Goal: Information Seeking & Learning: Learn about a topic

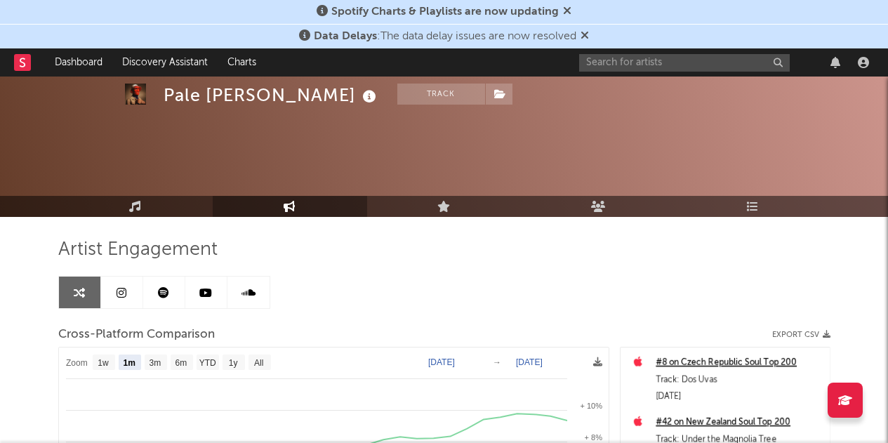
select select "1m"
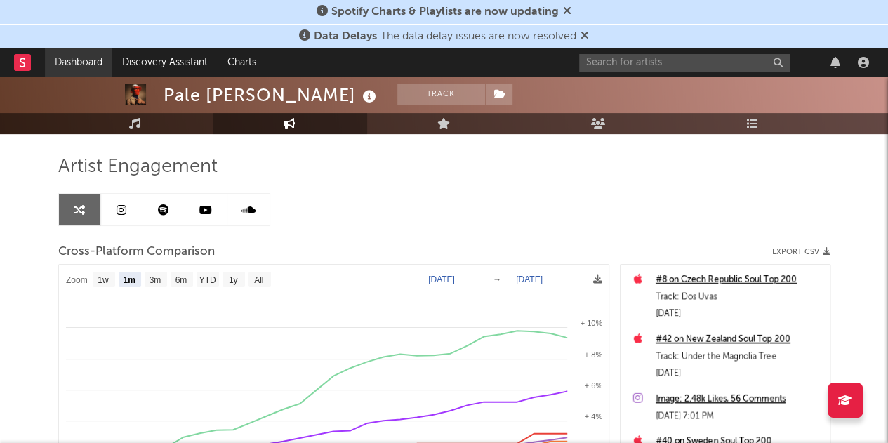
click at [72, 64] on link "Dashboard" at bounding box center [78, 62] width 67 height 28
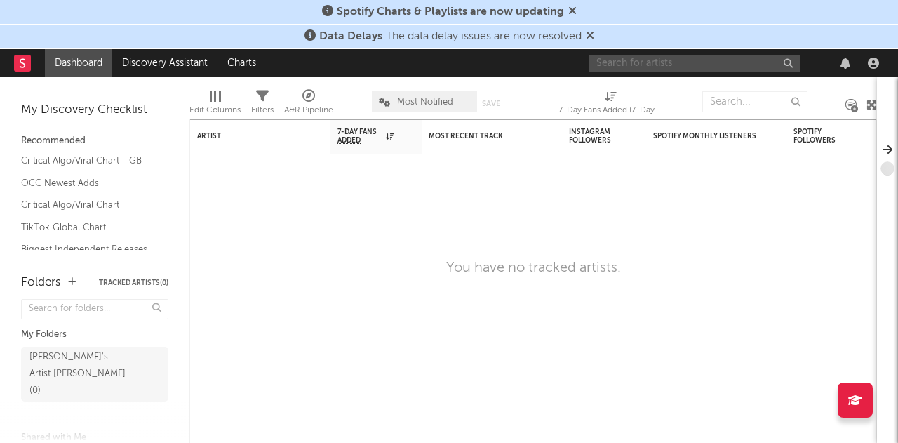
click at [634, 55] on input "text" at bounding box center [694, 64] width 211 height 18
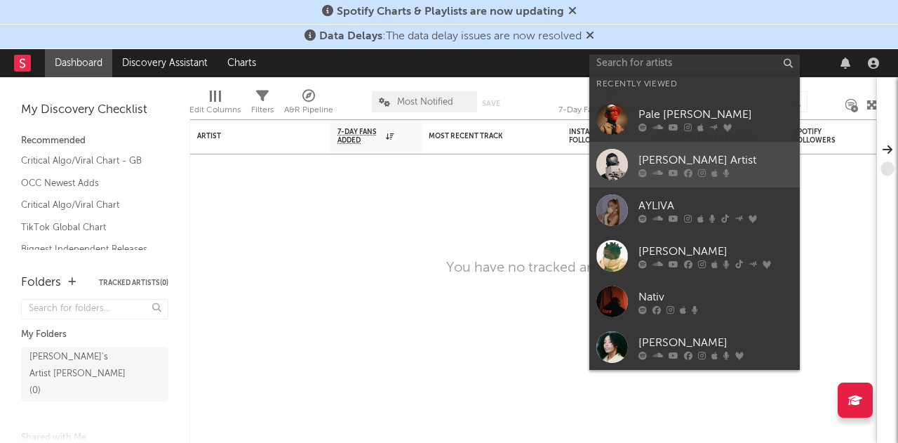
click at [620, 157] on div at bounding box center [612, 165] width 32 height 32
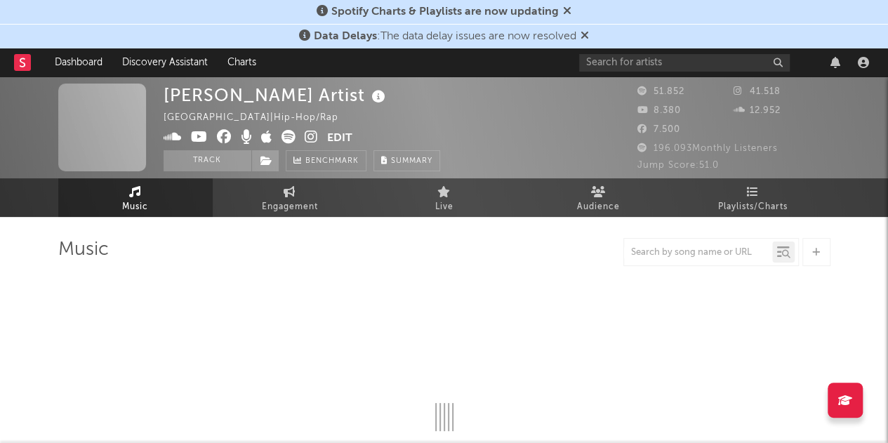
select select "6m"
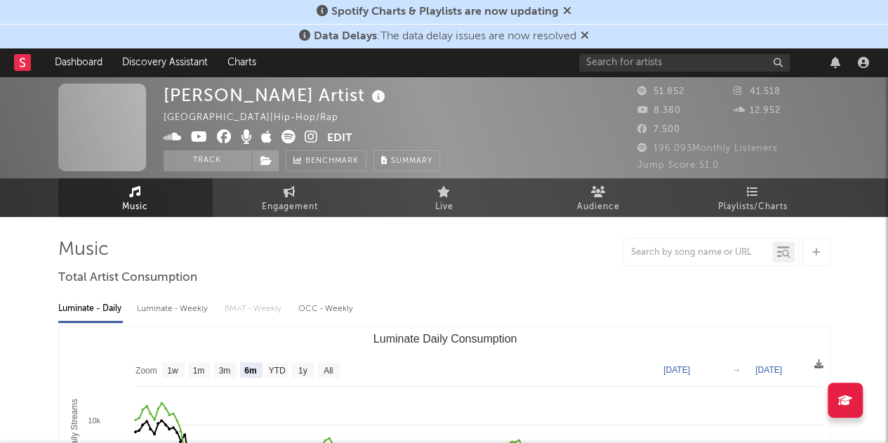
select select "6m"
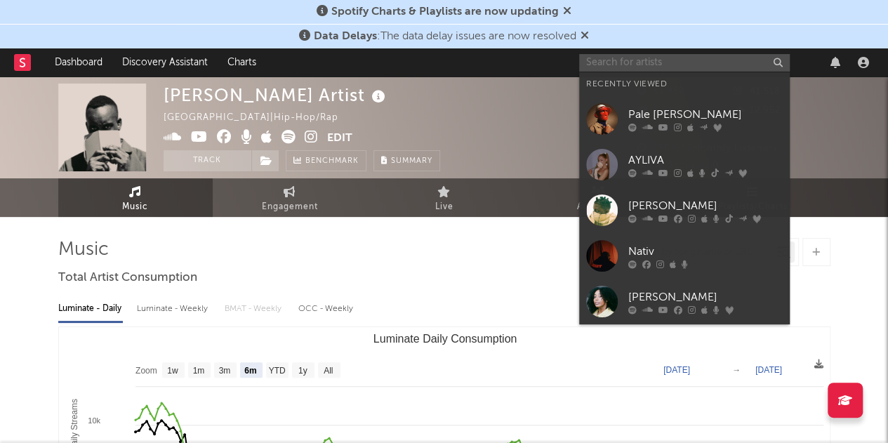
click at [661, 60] on input "text" at bounding box center [684, 63] width 211 height 18
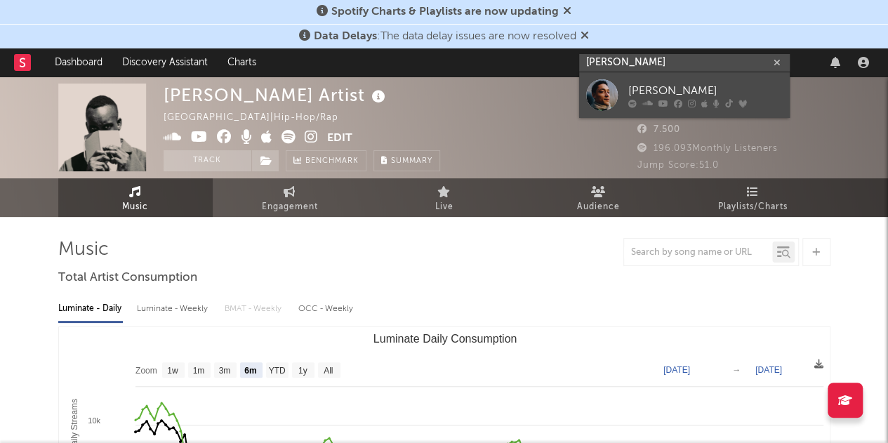
type input "[PERSON_NAME]"
click at [641, 85] on div "[PERSON_NAME]" at bounding box center [705, 90] width 154 height 17
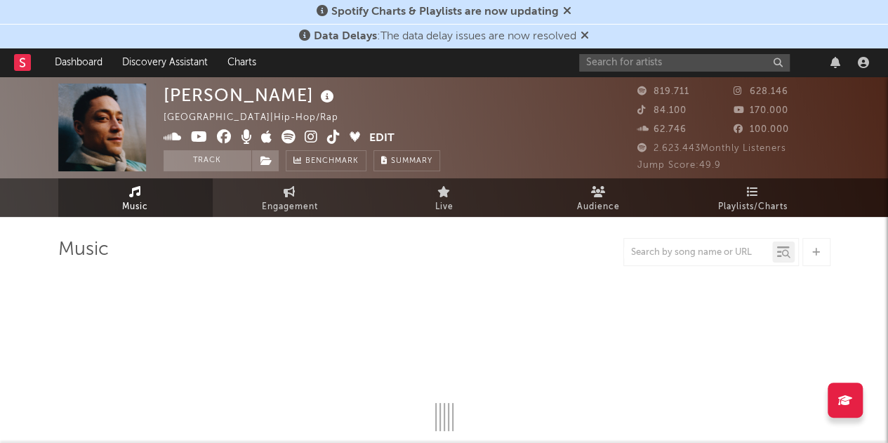
select select "6m"
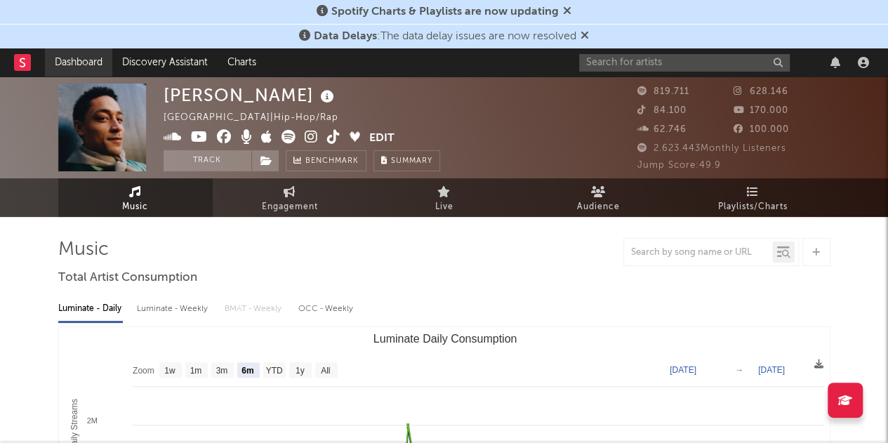
click at [66, 58] on link "Dashboard" at bounding box center [78, 62] width 67 height 28
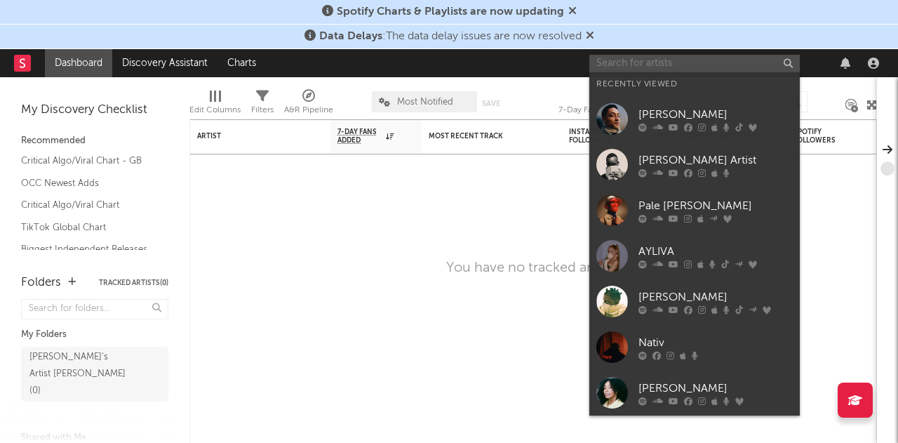
click at [612, 67] on input "text" at bounding box center [694, 64] width 211 height 18
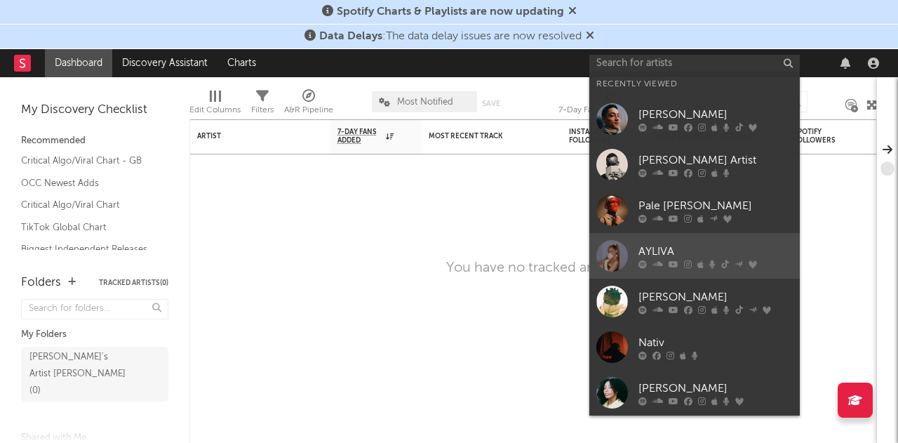
click at [633, 263] on link "AYLIVA" at bounding box center [694, 256] width 211 height 46
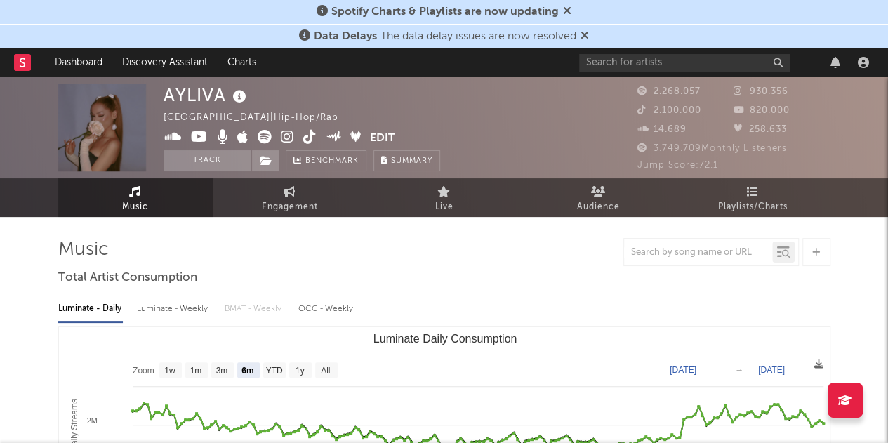
select select "6m"
click at [703, 168] on span "Jump Score: 72.1" at bounding box center [677, 165] width 81 height 9
drag, startPoint x: 646, startPoint y: 166, endPoint x: 742, endPoint y: 163, distance: 96.2
click at [742, 163] on div "Jump Score: 72.1" at bounding box center [733, 165] width 193 height 17
click at [716, 164] on span "Jump Score: 72.1" at bounding box center [677, 165] width 81 height 9
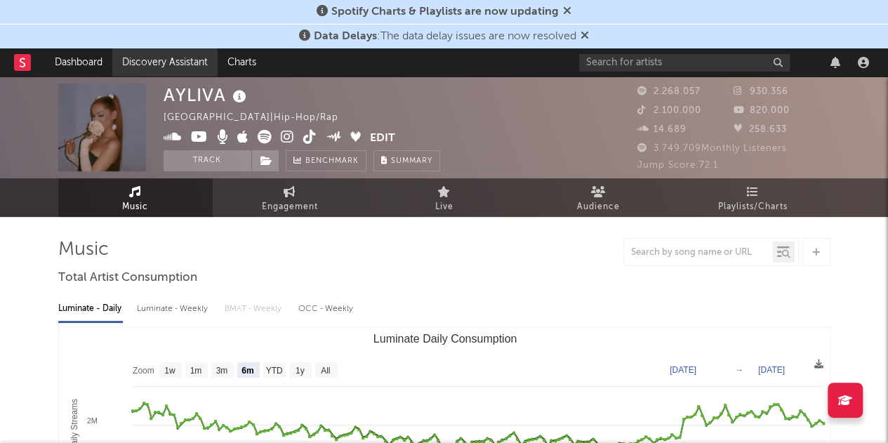
click at [189, 65] on link "Discovery Assistant" at bounding box center [164, 62] width 105 height 28
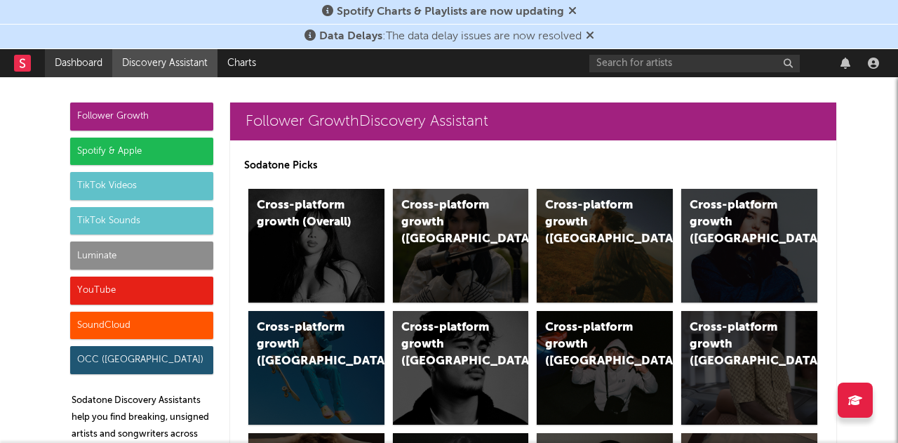
click at [74, 61] on link "Dashboard" at bounding box center [78, 63] width 67 height 28
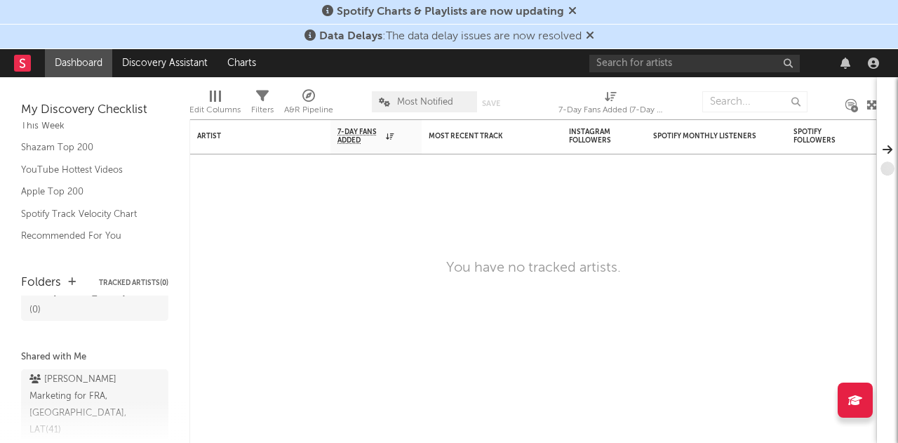
scroll to position [86, 0]
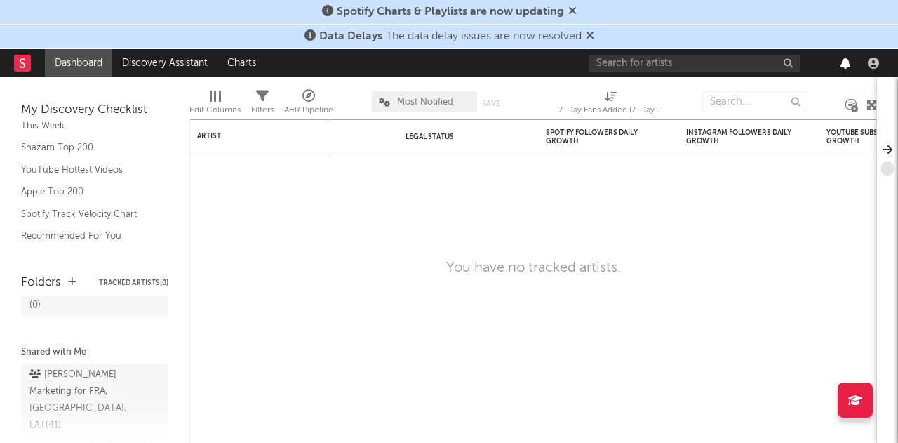
click at [845, 67] on icon "button" at bounding box center [846, 63] width 10 height 11
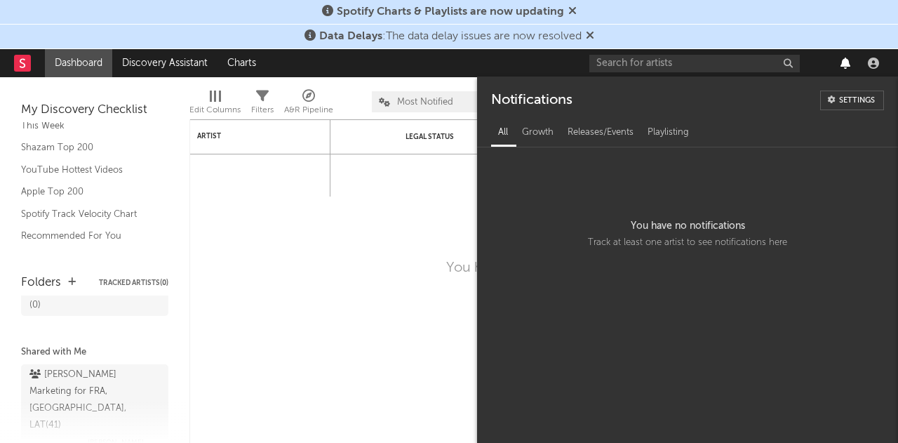
click at [845, 67] on icon "button" at bounding box center [846, 63] width 10 height 11
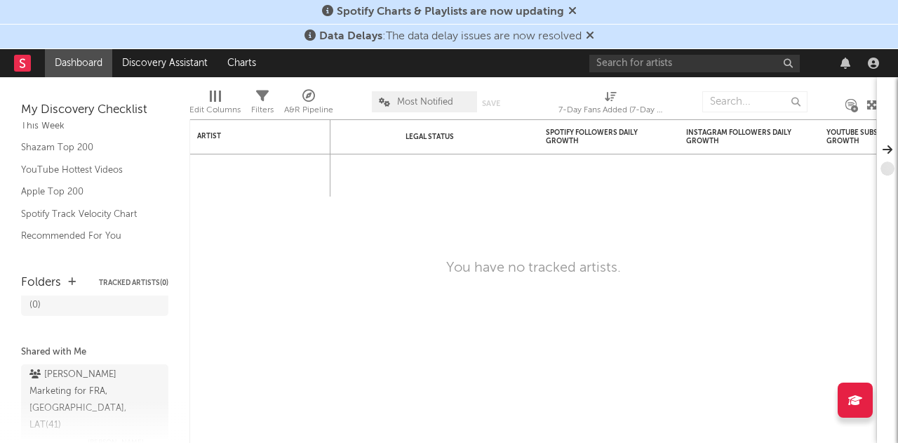
click at [863, 64] on div at bounding box center [873, 63] width 21 height 11
click at [879, 65] on icon "button" at bounding box center [873, 63] width 11 height 11
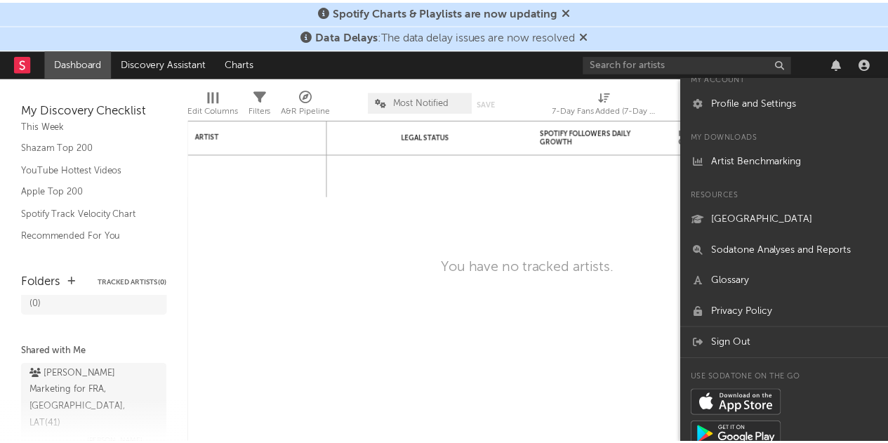
scroll to position [0, 0]
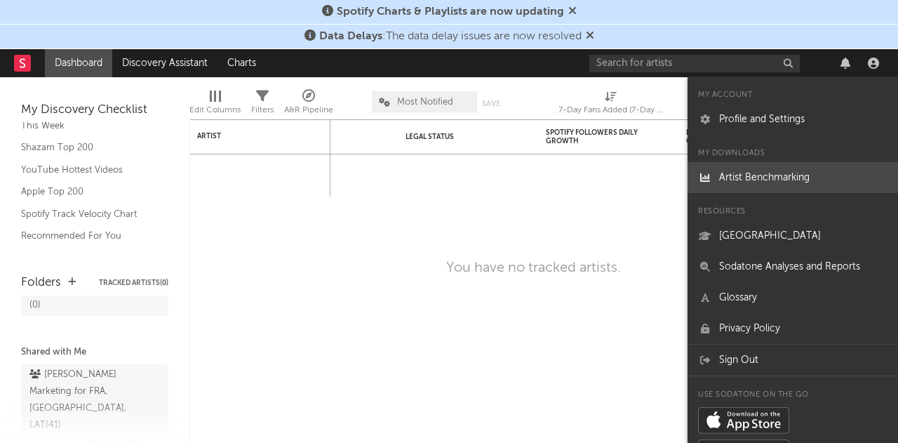
click at [771, 180] on link "Artist Benchmarking" at bounding box center [793, 177] width 211 height 31
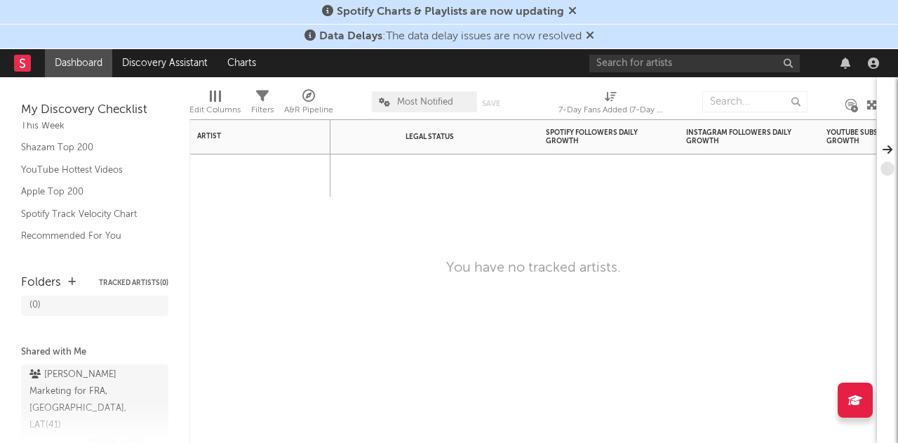
click at [396, 220] on div "Jump Score Folders Weekly US Streams WoW % Change Weekly UK Streams WoW % Chang…" at bounding box center [533, 281] width 688 height 324
click at [872, 68] on icon "button" at bounding box center [873, 63] width 11 height 11
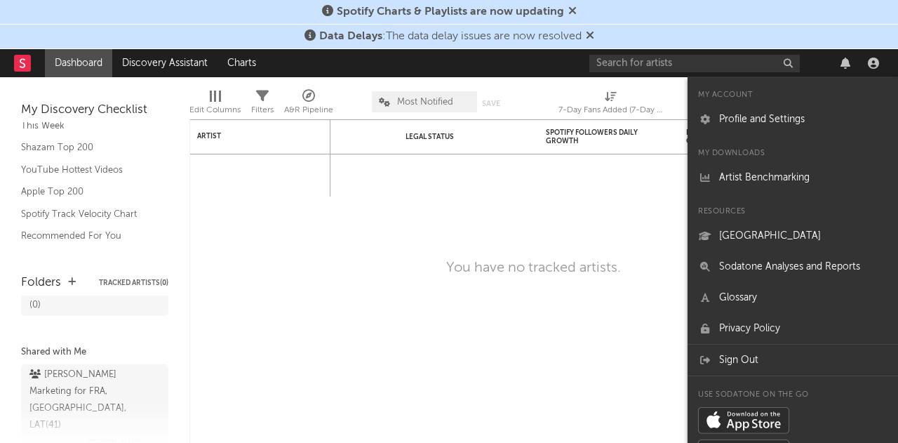
click at [86, 68] on link "Dashboard" at bounding box center [78, 63] width 67 height 28
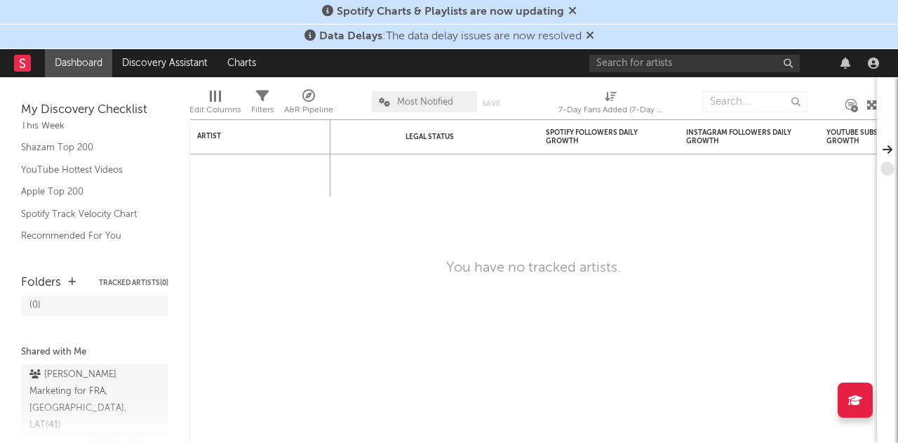
click at [28, 59] on rect at bounding box center [22, 63] width 17 height 17
click at [633, 64] on input "text" at bounding box center [694, 64] width 211 height 18
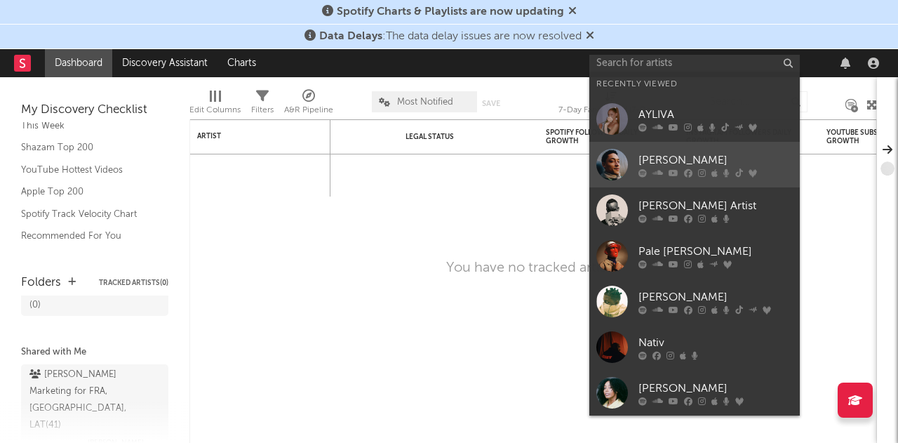
click at [640, 166] on div "[PERSON_NAME]" at bounding box center [716, 160] width 154 height 17
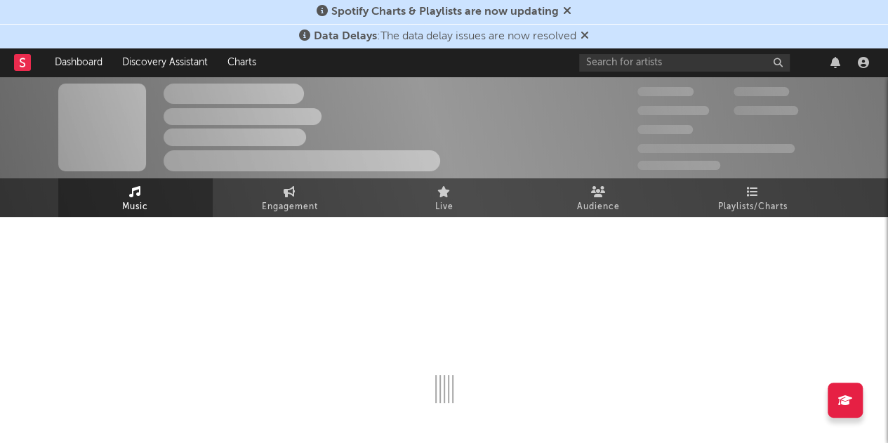
select select "6m"
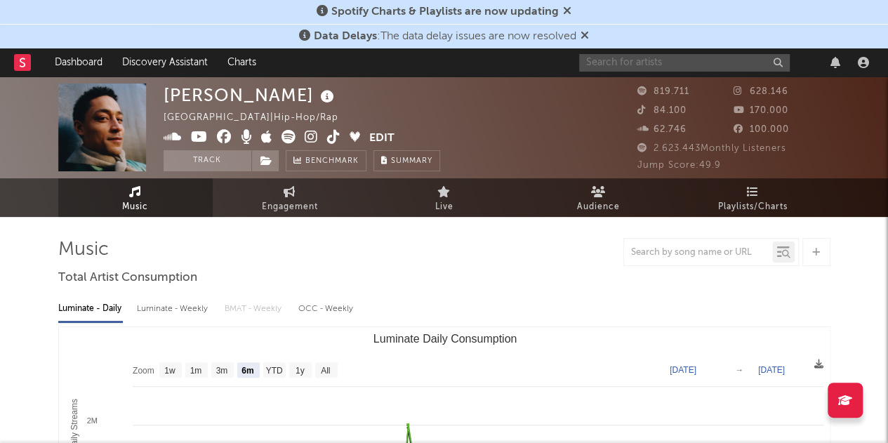
click at [622, 67] on input "text" at bounding box center [684, 63] width 211 height 18
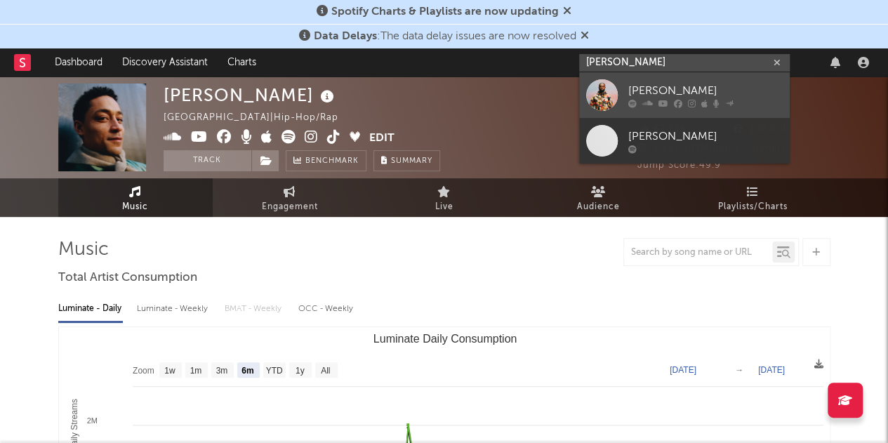
type input "[PERSON_NAME]"
click at [626, 91] on link "[PERSON_NAME]" at bounding box center [684, 95] width 211 height 46
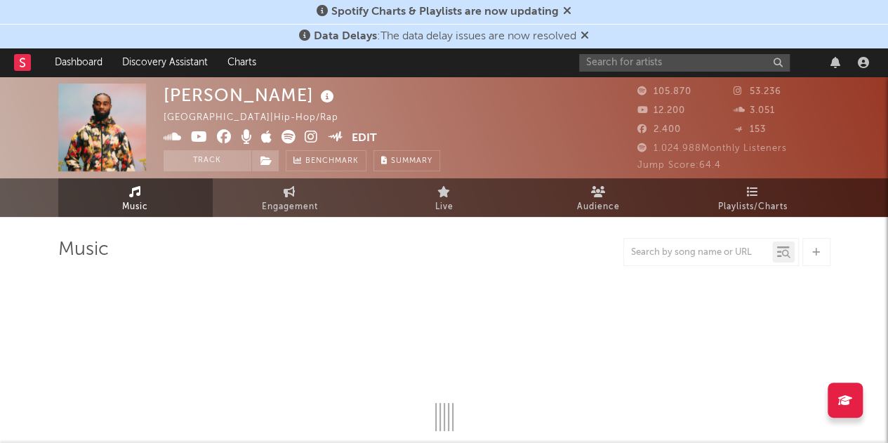
select select "6m"
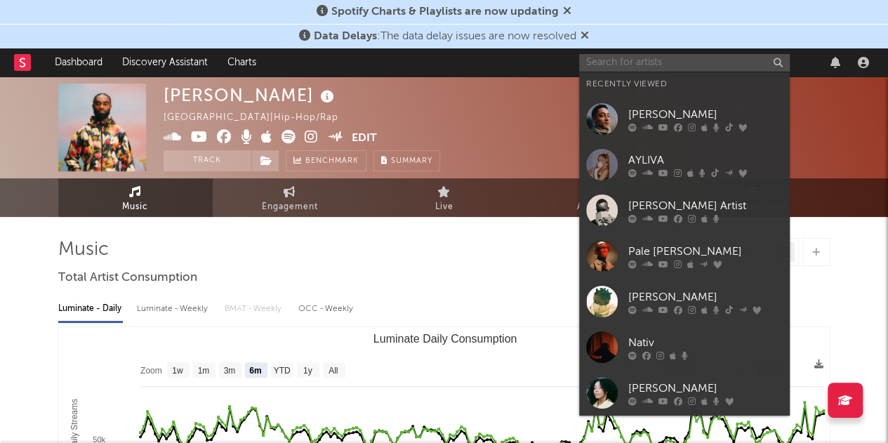
click at [615, 58] on input "text" at bounding box center [684, 63] width 211 height 18
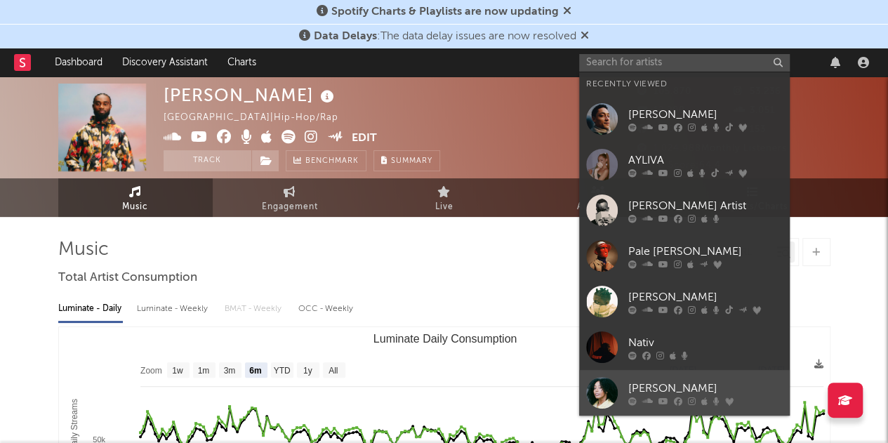
click at [606, 385] on div at bounding box center [602, 393] width 32 height 32
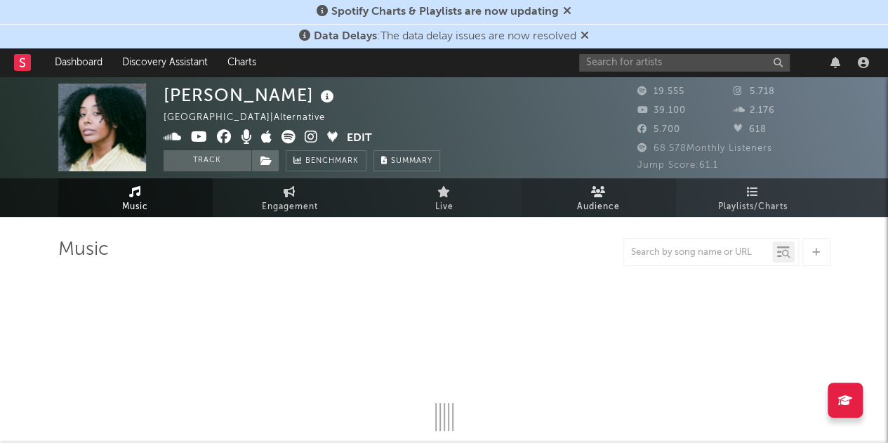
select select "6m"
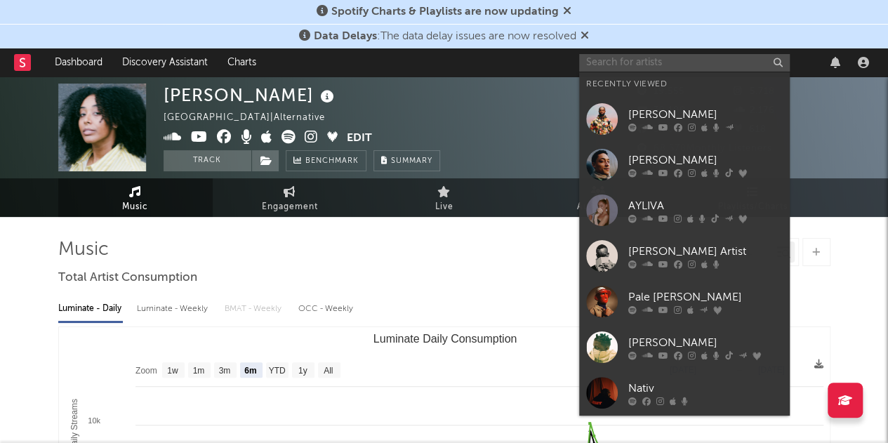
click at [619, 67] on input "text" at bounding box center [684, 63] width 211 height 18
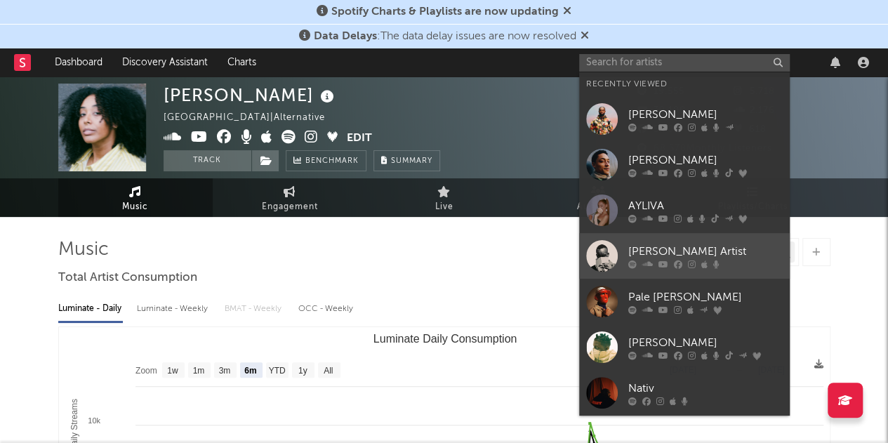
click at [605, 253] on div at bounding box center [602, 256] width 32 height 32
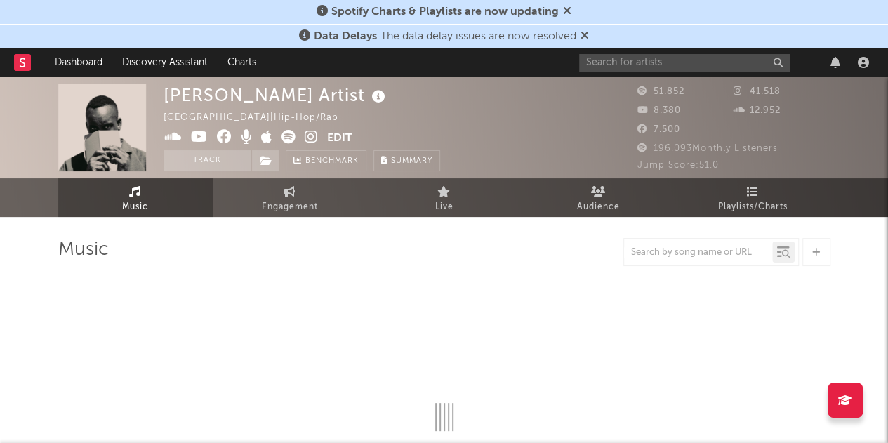
select select "6m"
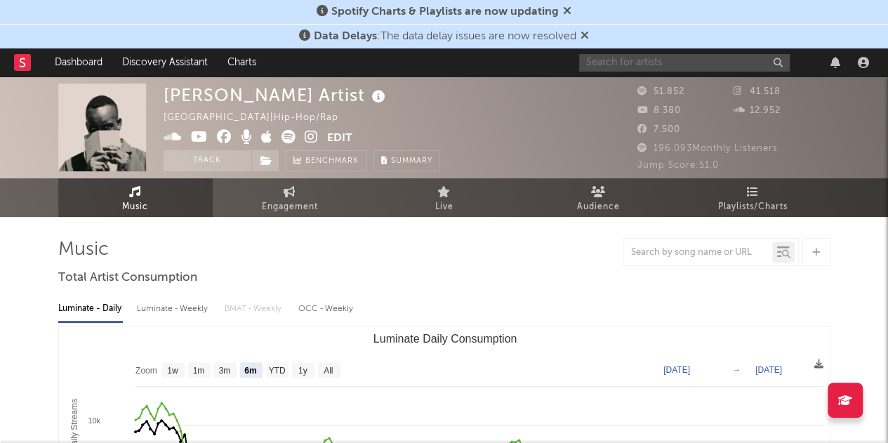
click at [604, 65] on input "text" at bounding box center [684, 63] width 211 height 18
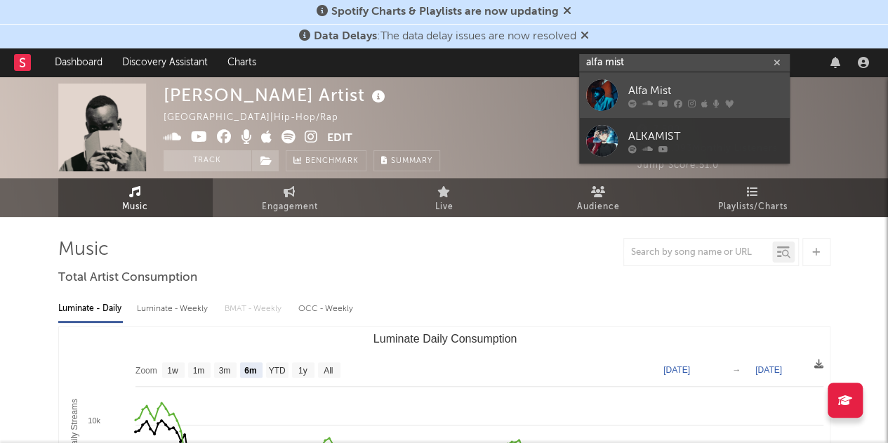
type input "alfa mist"
click at [609, 95] on div at bounding box center [602, 95] width 32 height 32
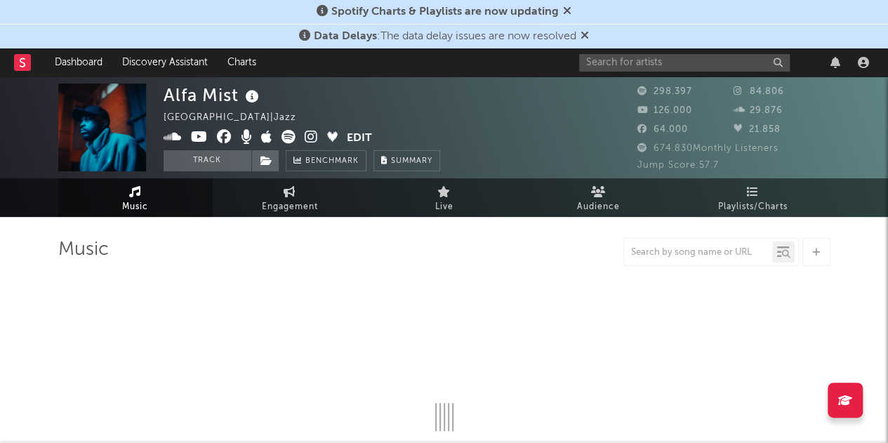
select select "6m"
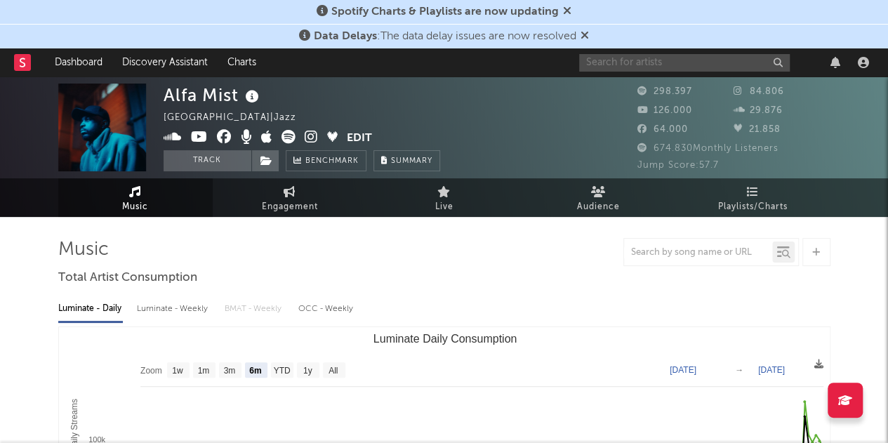
click at [675, 63] on input "text" at bounding box center [684, 63] width 211 height 18
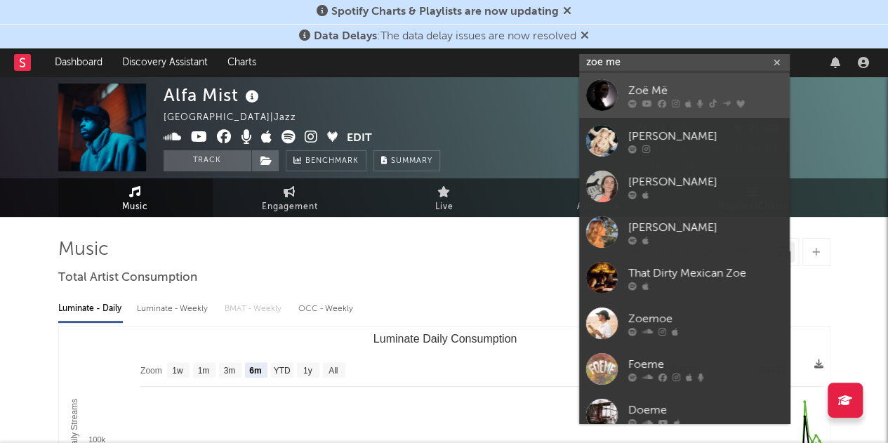
type input "zoe me"
click at [638, 105] on div at bounding box center [705, 103] width 154 height 8
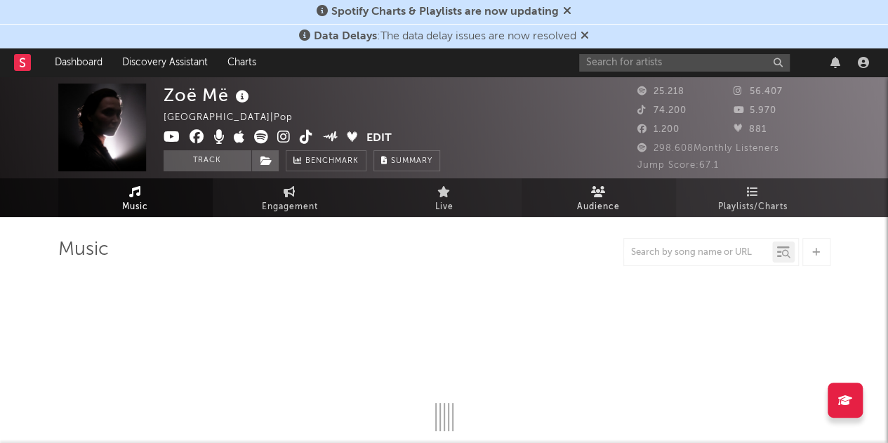
select select "6m"
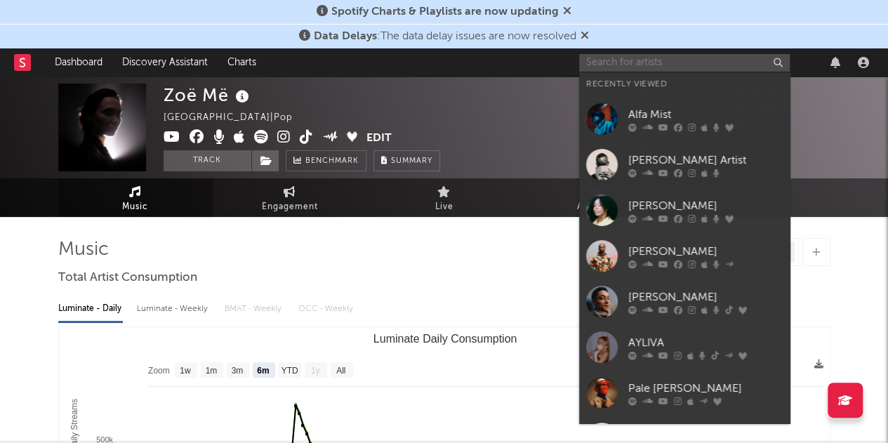
click at [644, 61] on input "text" at bounding box center [684, 63] width 211 height 18
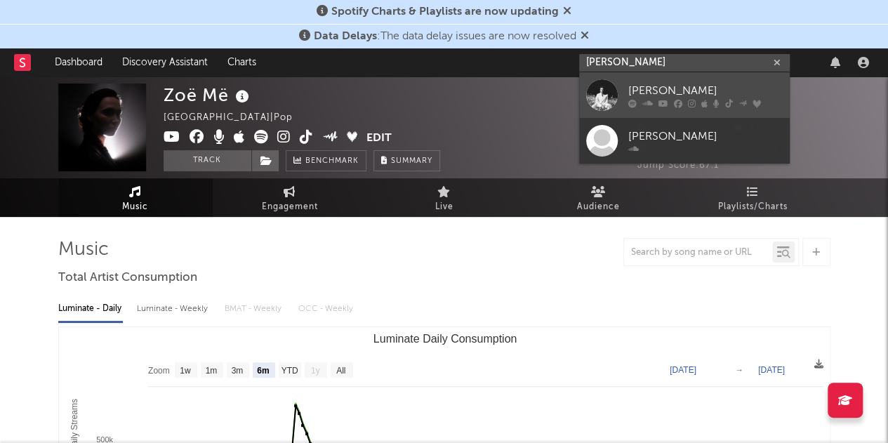
type input "[PERSON_NAME]"
click at [643, 88] on div "[PERSON_NAME]" at bounding box center [705, 90] width 154 height 17
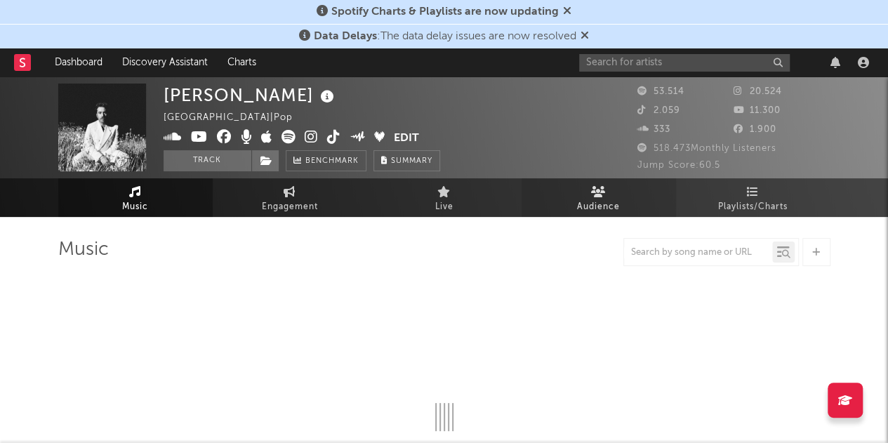
select select "6m"
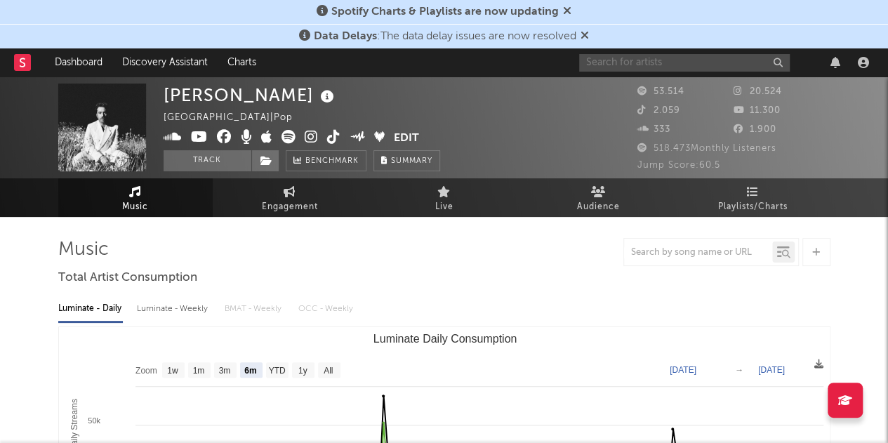
click at [650, 65] on input "text" at bounding box center [684, 63] width 211 height 18
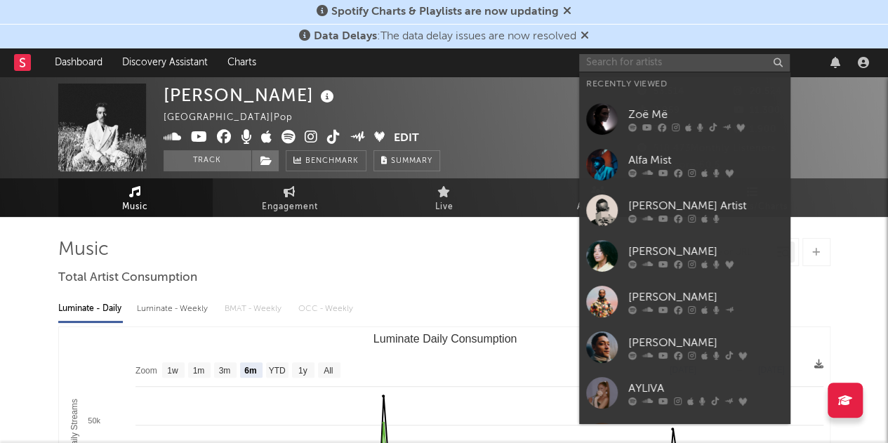
click at [650, 65] on input "text" at bounding box center [684, 63] width 211 height 18
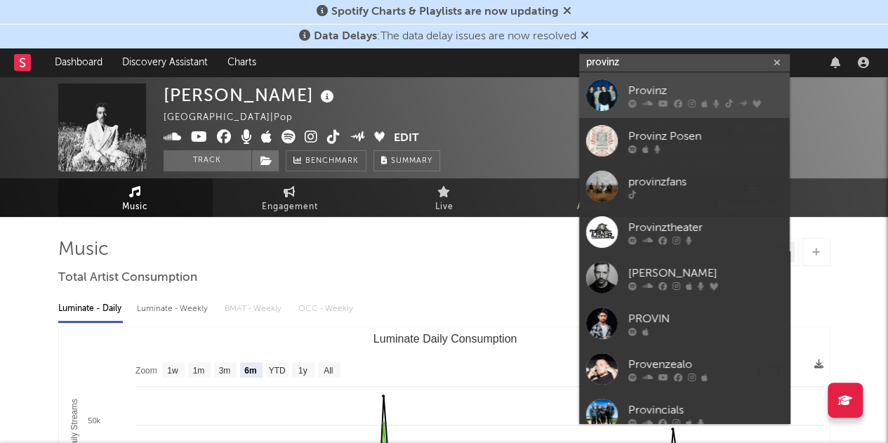
type input "provinz"
click at [641, 95] on div "Provinz" at bounding box center [705, 90] width 154 height 17
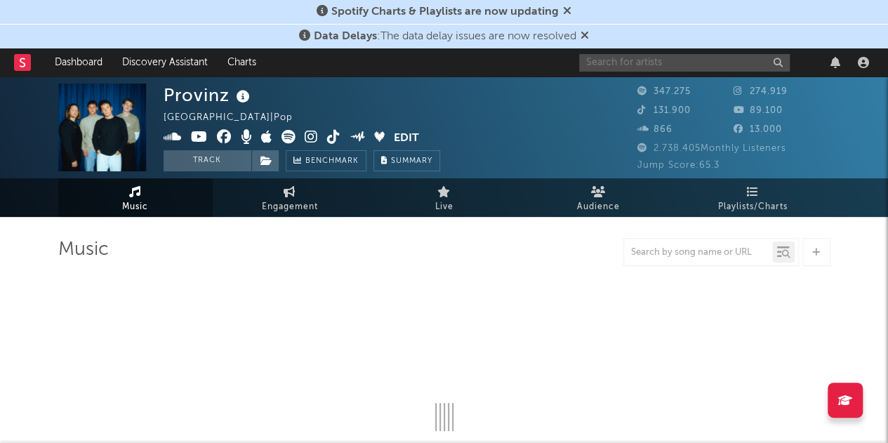
select select "6m"
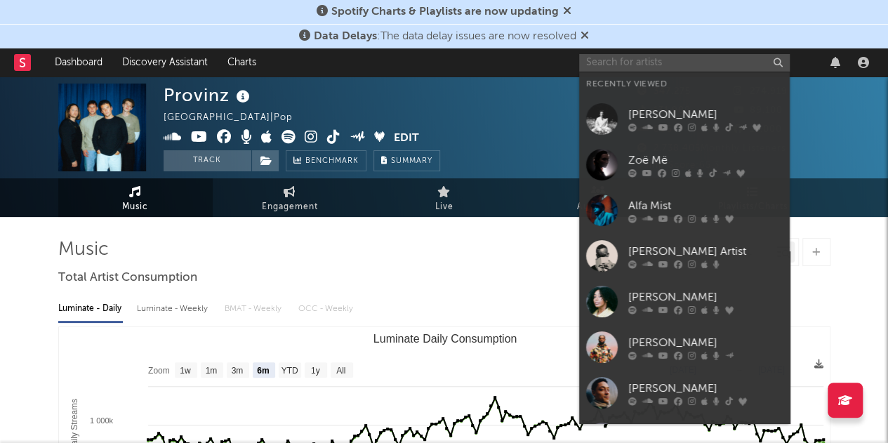
click at [598, 63] on input "text" at bounding box center [684, 63] width 211 height 18
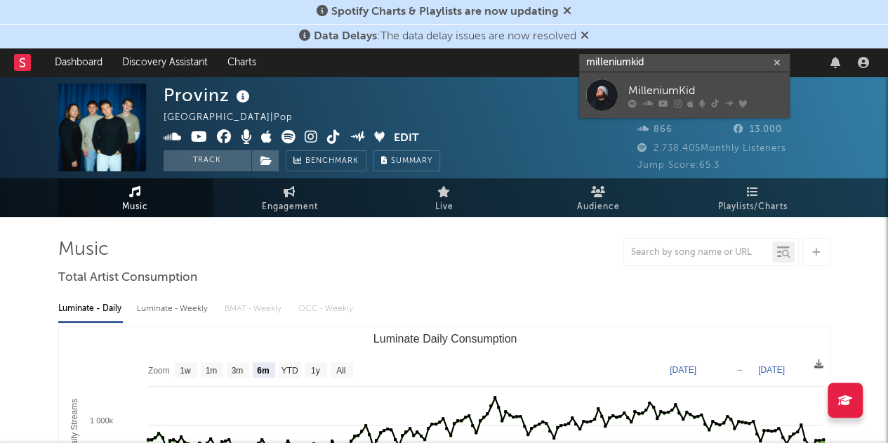
type input "milleniumkid"
click at [625, 86] on link "MilleniumKid" at bounding box center [684, 95] width 211 height 46
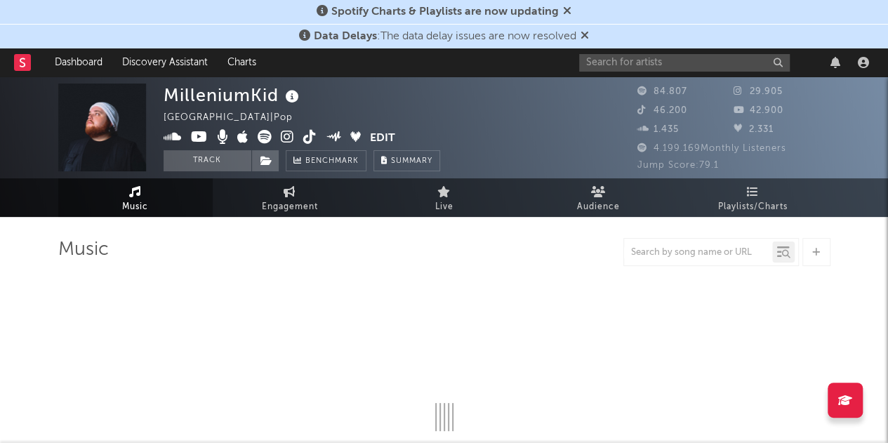
select select "6m"
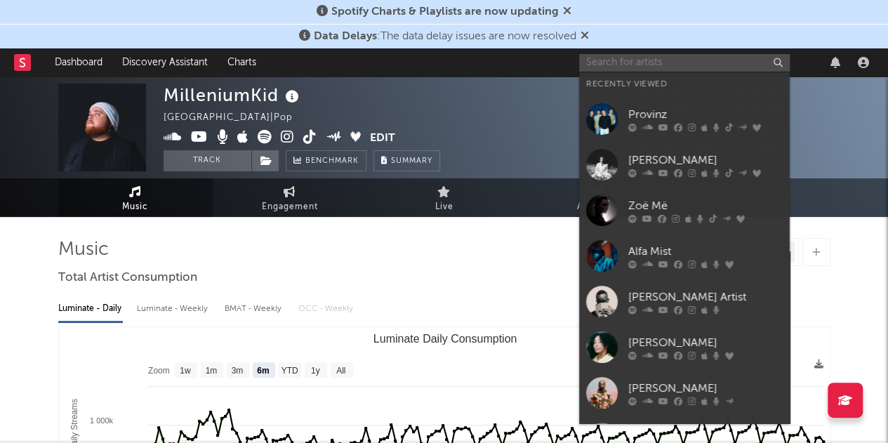
click at [617, 65] on input "text" at bounding box center [684, 63] width 211 height 18
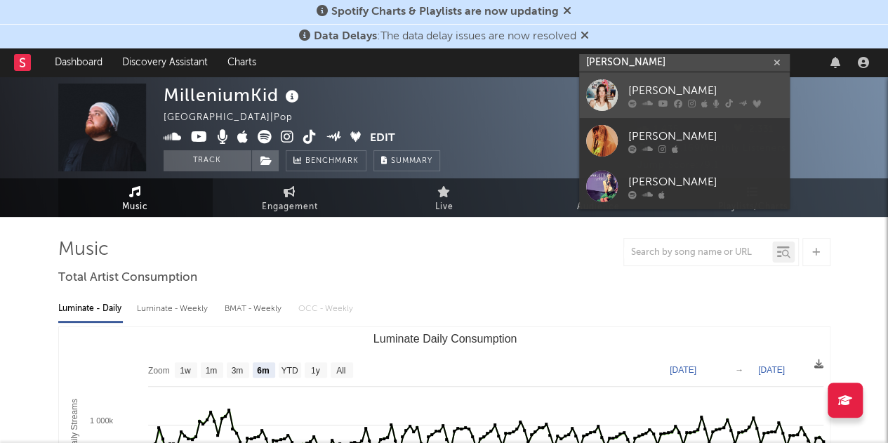
type input "[PERSON_NAME]"
click at [633, 96] on div "[PERSON_NAME]" at bounding box center [705, 90] width 154 height 17
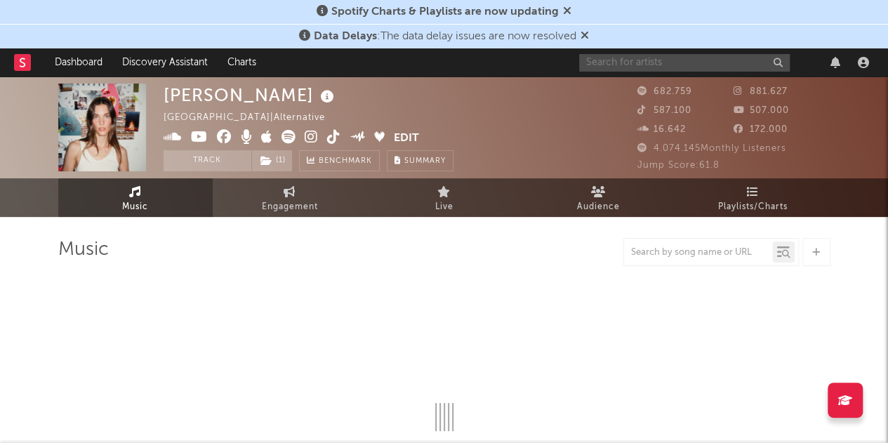
select select "6m"
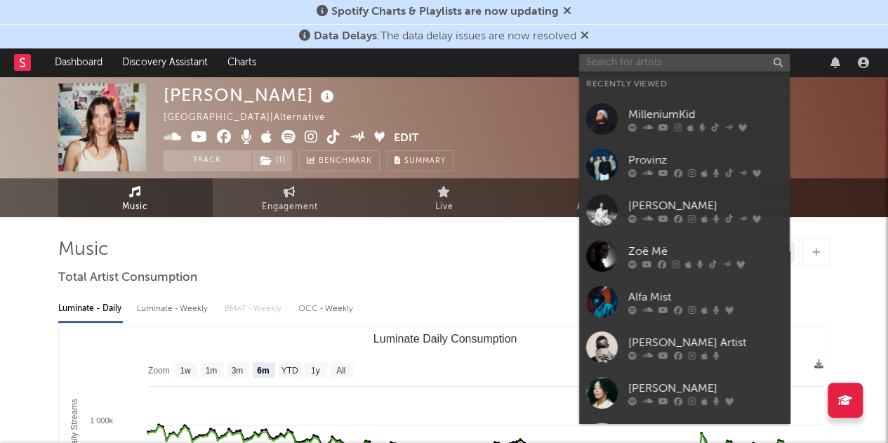
click at [615, 66] on input "text" at bounding box center [684, 63] width 211 height 18
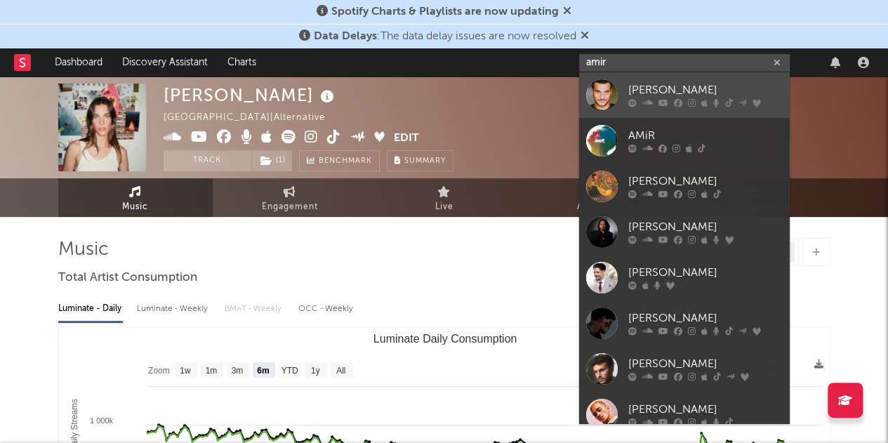
type input "amir"
click at [636, 89] on div "[PERSON_NAME]" at bounding box center [705, 90] width 154 height 17
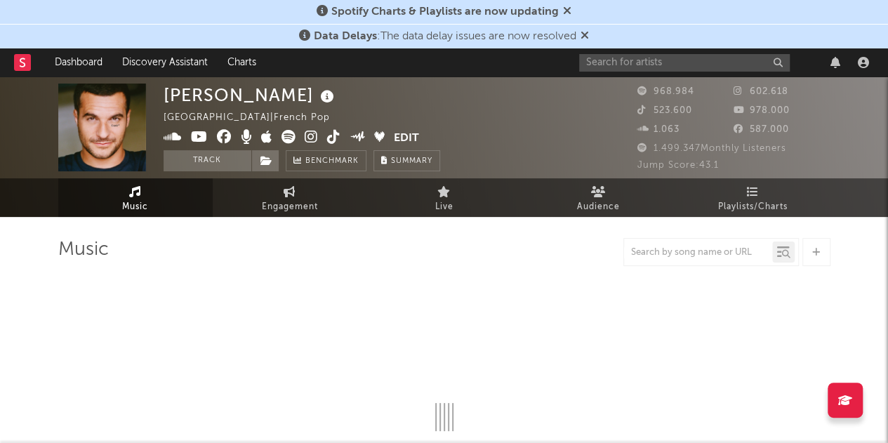
select select "6m"
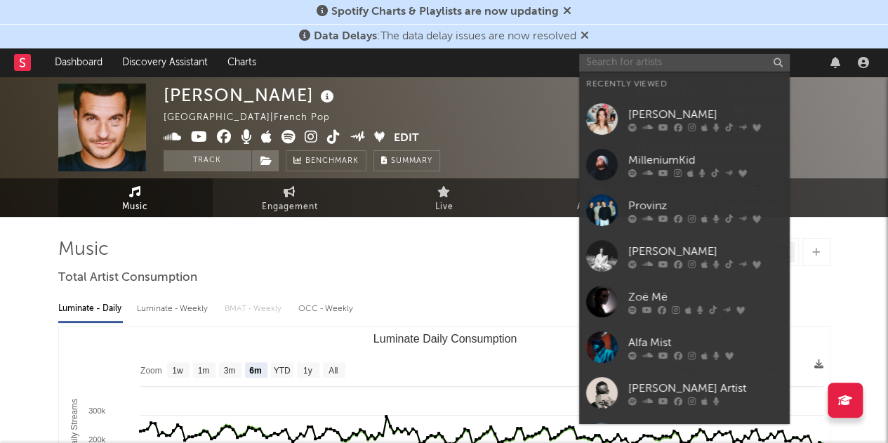
click at [618, 61] on input "text" at bounding box center [684, 63] width 211 height 18
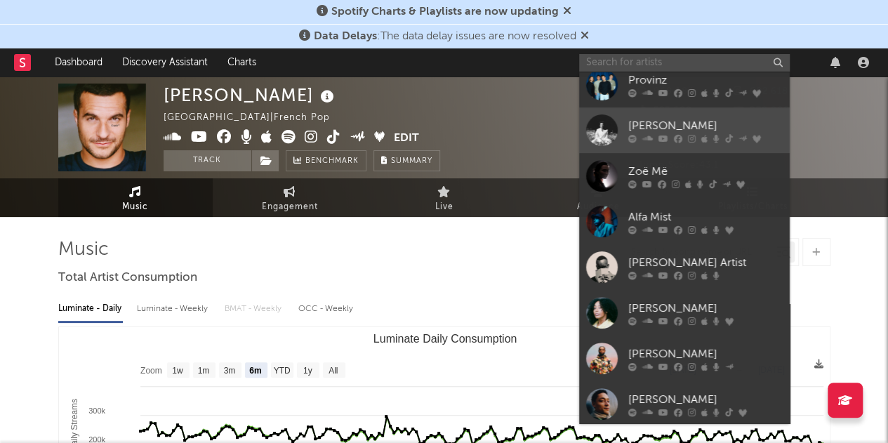
scroll to position [129, 0]
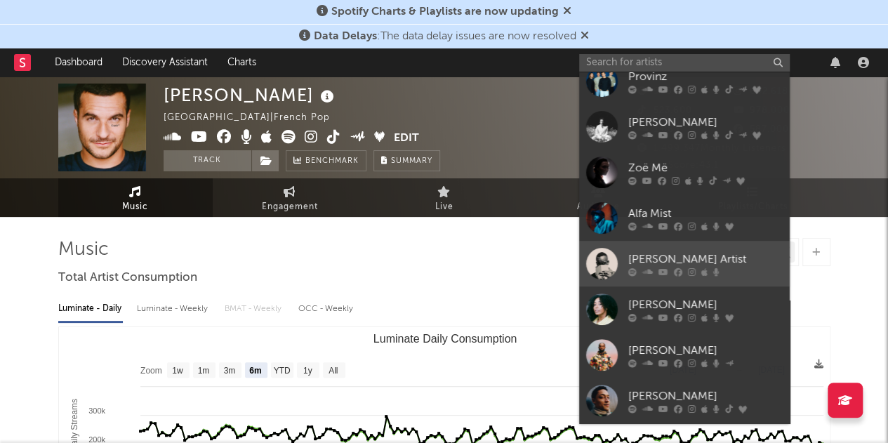
click at [606, 258] on div at bounding box center [602, 264] width 32 height 32
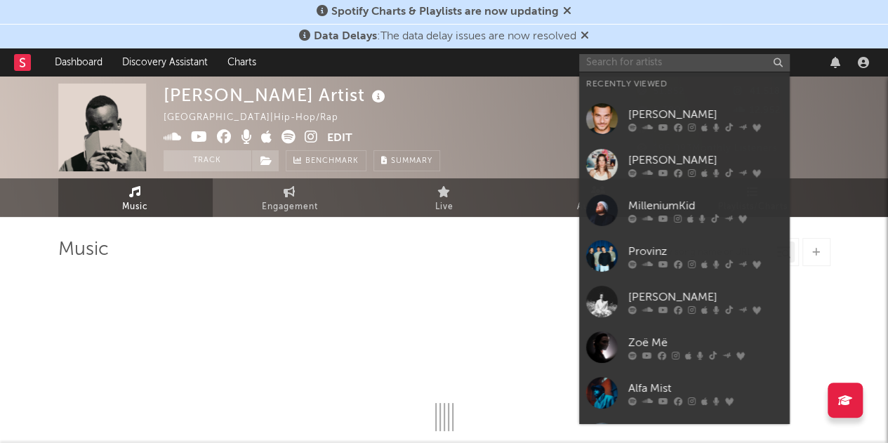
click at [597, 62] on input "text" at bounding box center [684, 63] width 211 height 18
select select "6m"
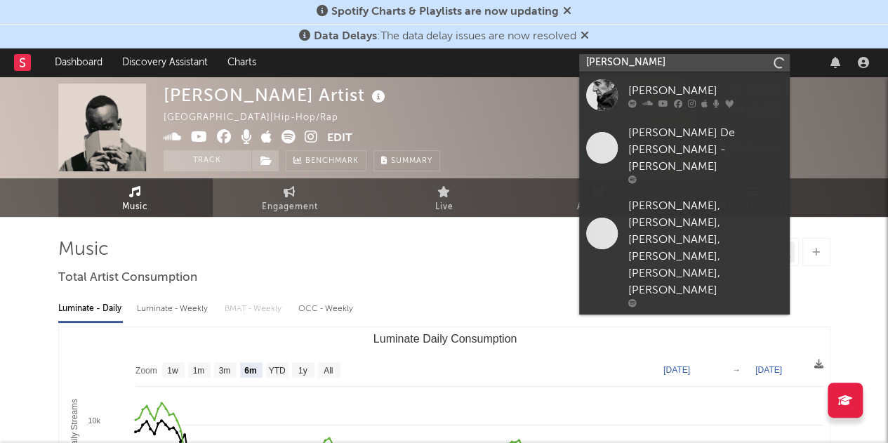
type input "[PERSON_NAME]"
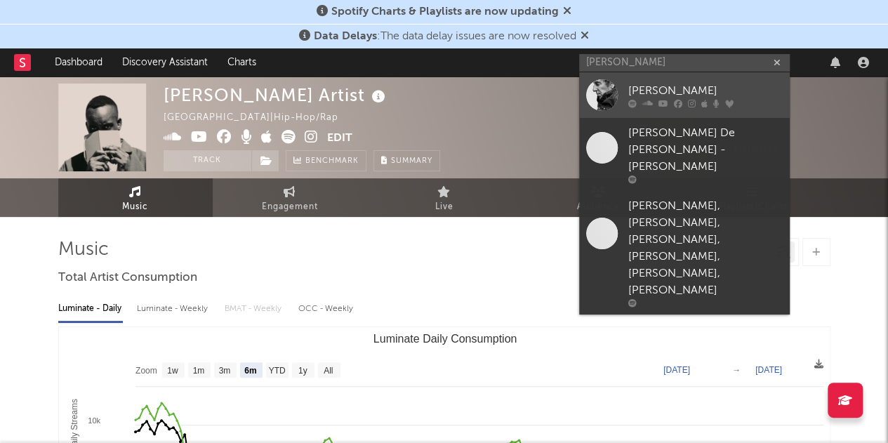
click at [597, 85] on div at bounding box center [602, 95] width 32 height 32
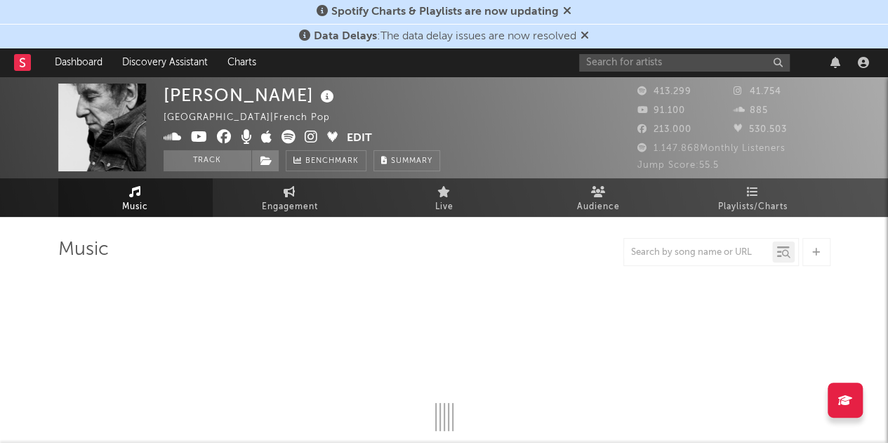
select select "6m"
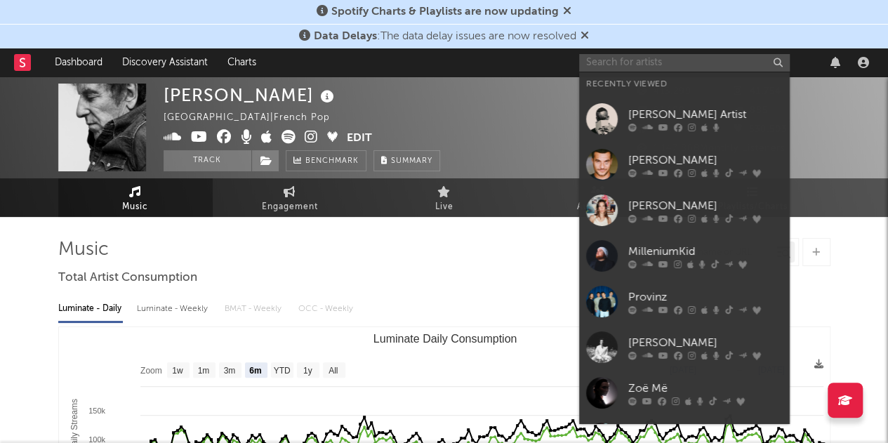
click at [599, 58] on input "text" at bounding box center [684, 63] width 211 height 18
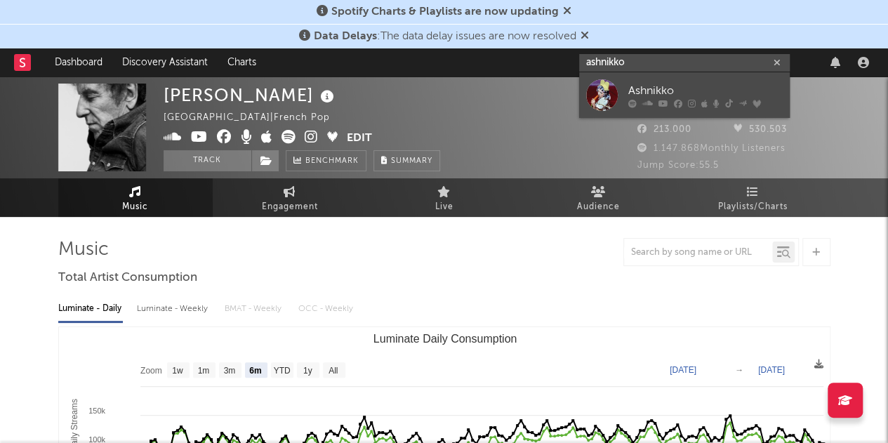
type input "ashnikko"
click at [634, 91] on div "Ashnikko" at bounding box center [705, 90] width 154 height 17
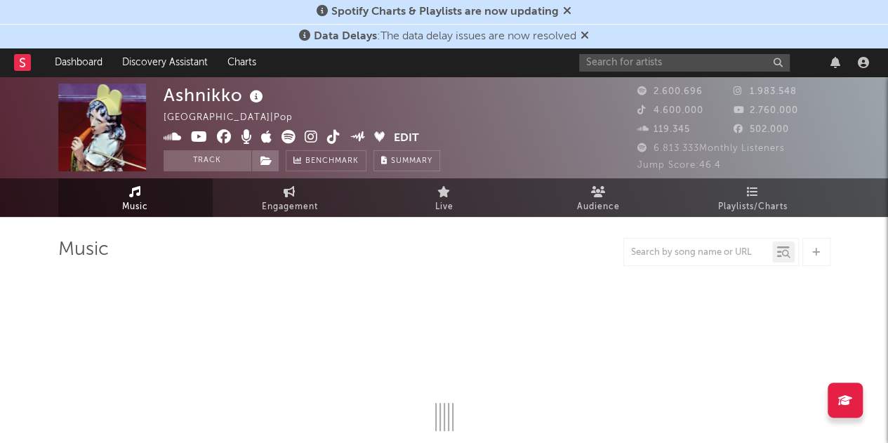
select select "6m"
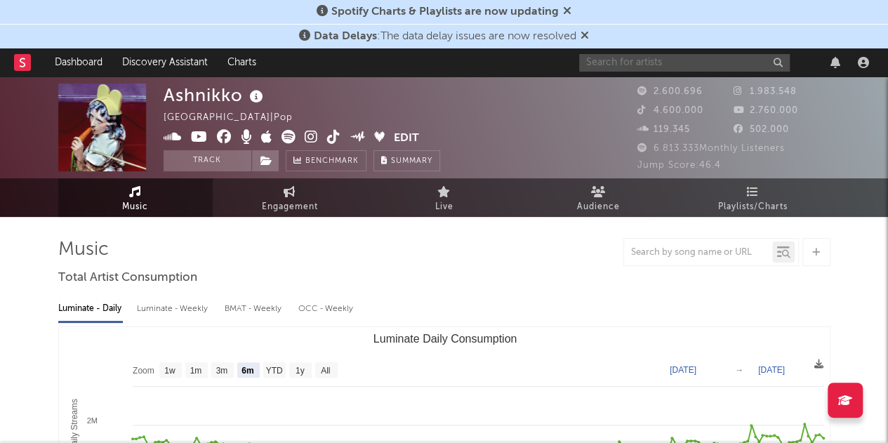
click at [601, 55] on input "text" at bounding box center [684, 63] width 211 height 18
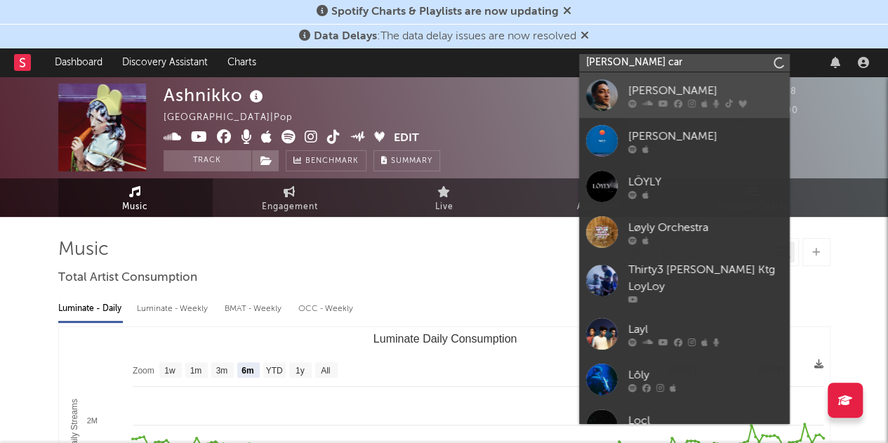
type input "[PERSON_NAME] car"
click at [595, 93] on div at bounding box center [602, 95] width 32 height 32
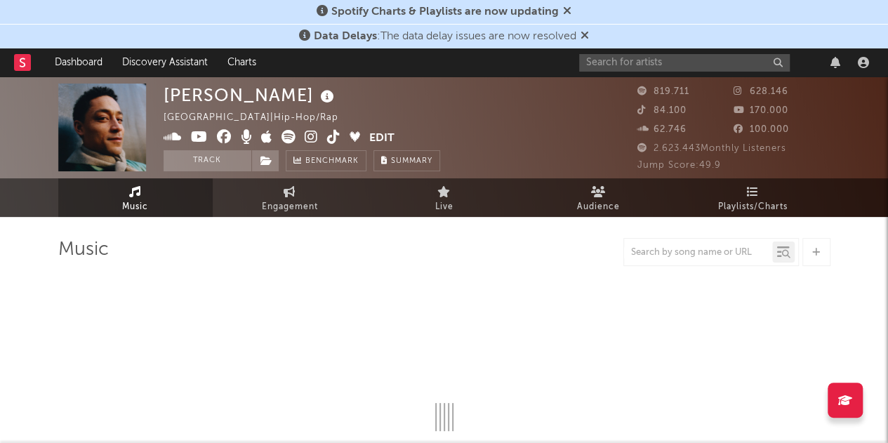
select select "6m"
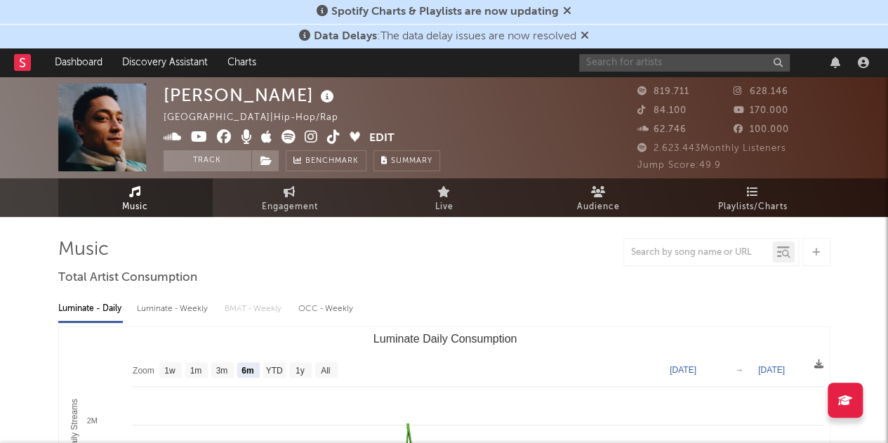
click at [616, 58] on input "text" at bounding box center [684, 63] width 211 height 18
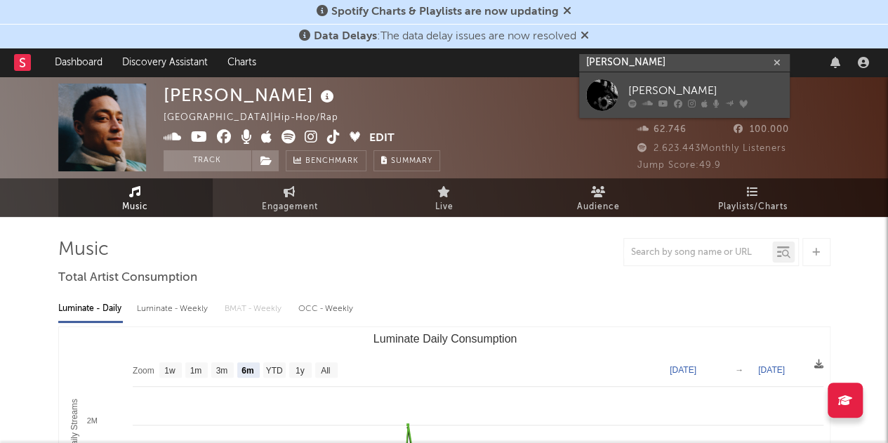
type input "[PERSON_NAME]"
click at [611, 93] on div at bounding box center [602, 95] width 32 height 32
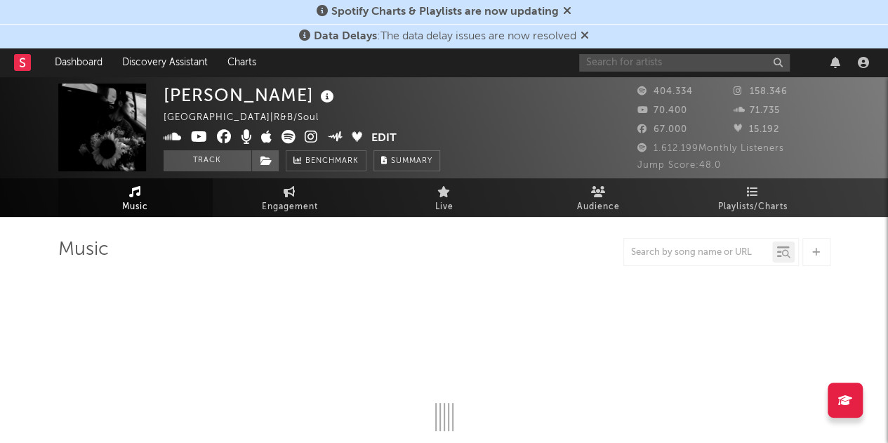
click at [608, 60] on input "text" at bounding box center [684, 63] width 211 height 18
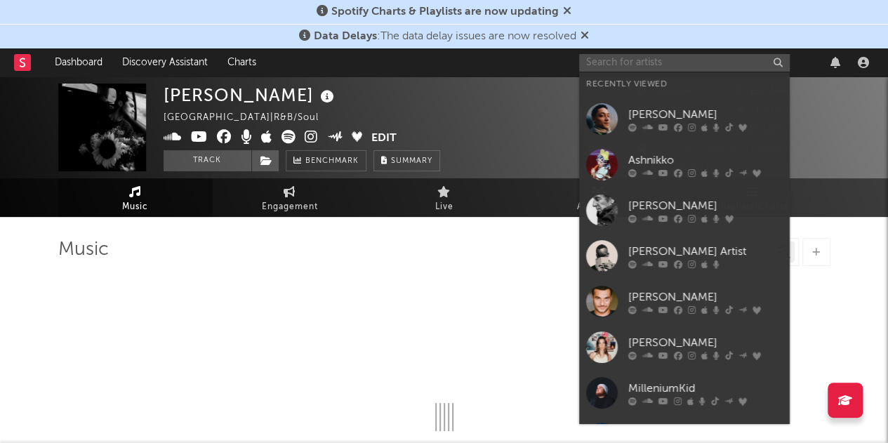
select select "6m"
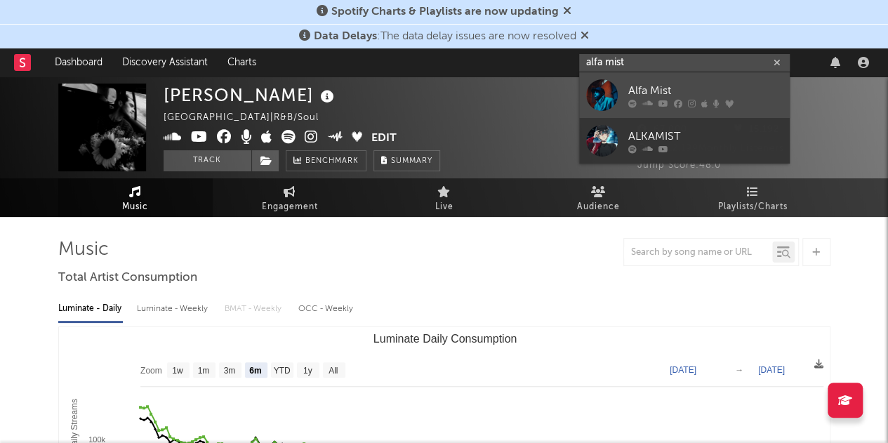
type input "alfa mist"
click at [604, 88] on div at bounding box center [602, 95] width 32 height 32
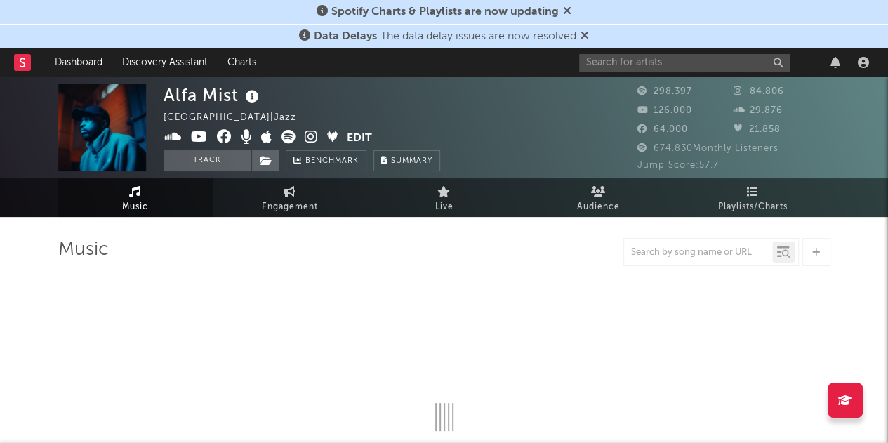
select select "6m"
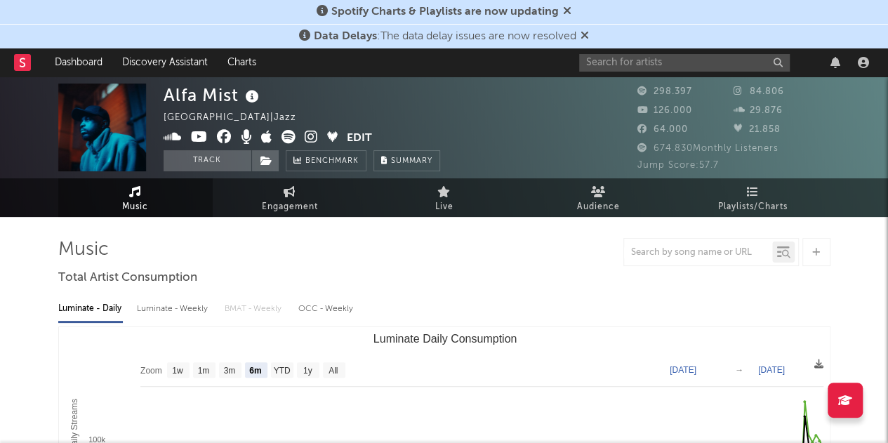
click at [312, 133] on icon at bounding box center [311, 137] width 13 height 14
click at [645, 63] on input "text" at bounding box center [684, 63] width 211 height 18
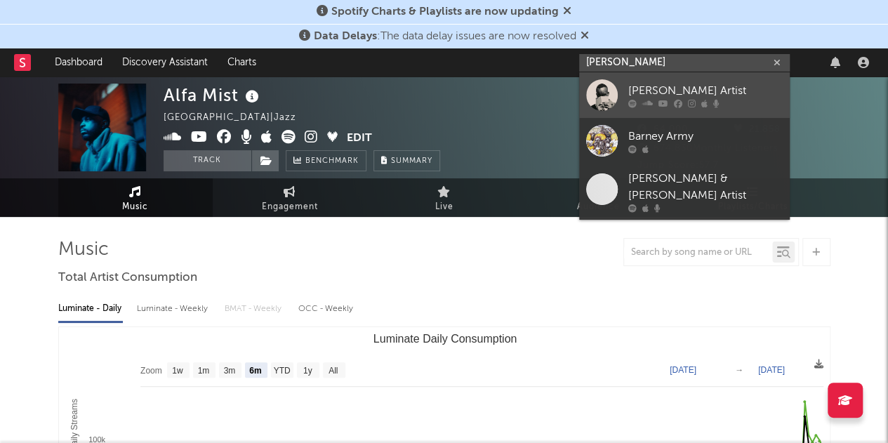
type input "[PERSON_NAME]"
click at [628, 103] on icon at bounding box center [632, 103] width 8 height 8
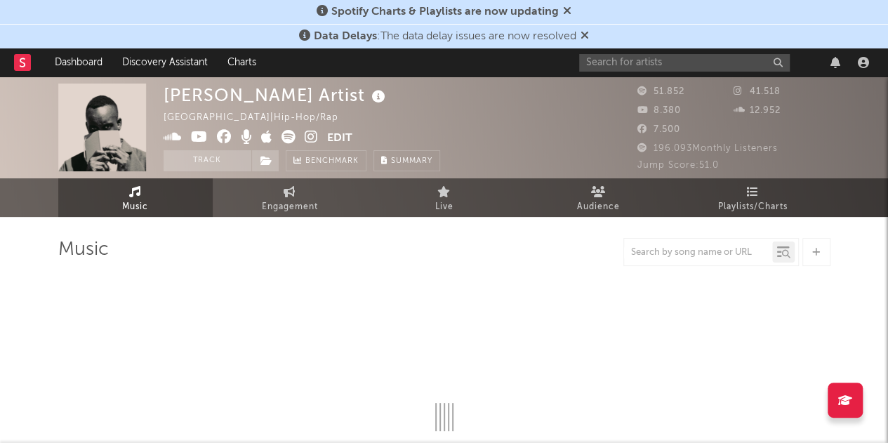
select select "6m"
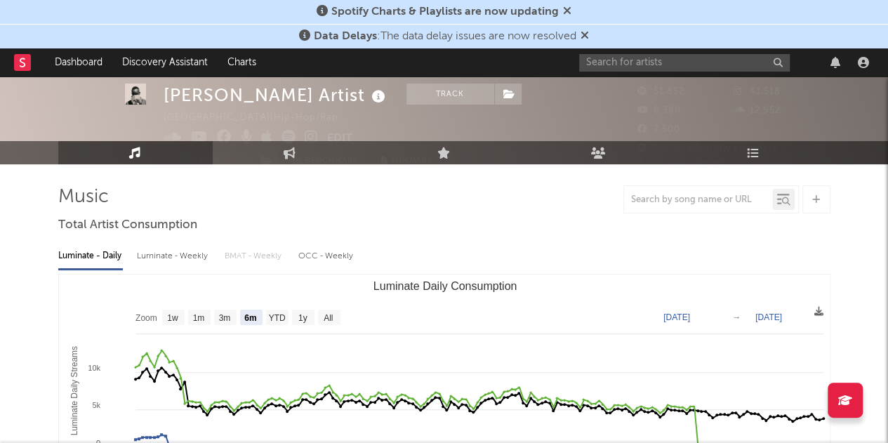
scroll to position [28, 0]
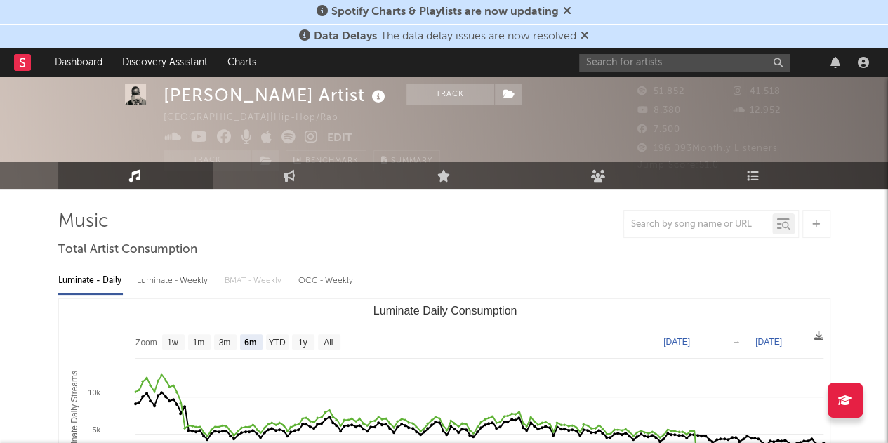
click at [613, 53] on div at bounding box center [726, 62] width 295 height 28
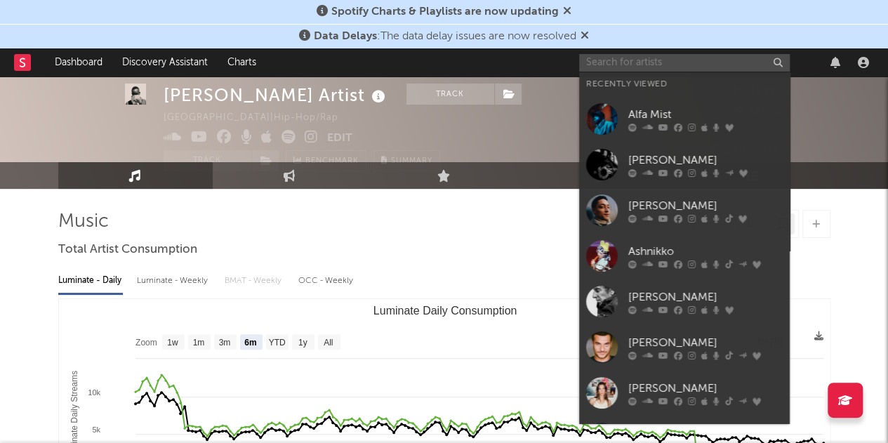
click at [614, 58] on input "text" at bounding box center [684, 63] width 211 height 18
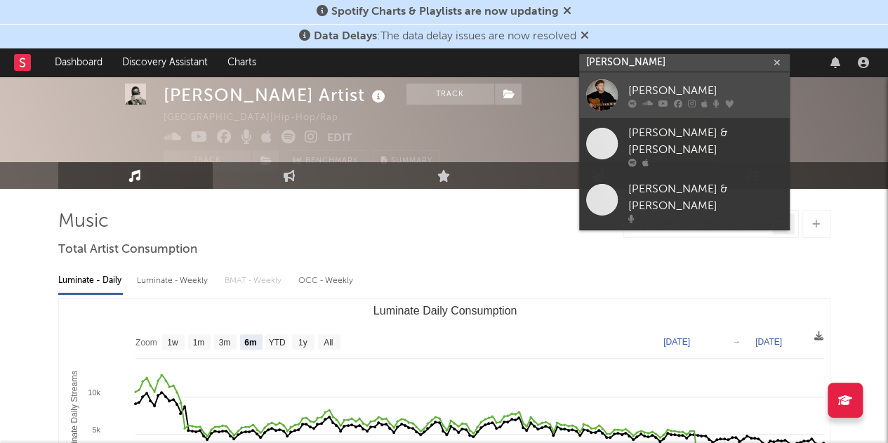
type input "[PERSON_NAME]"
click at [618, 92] on link "[PERSON_NAME]" at bounding box center [684, 95] width 211 height 46
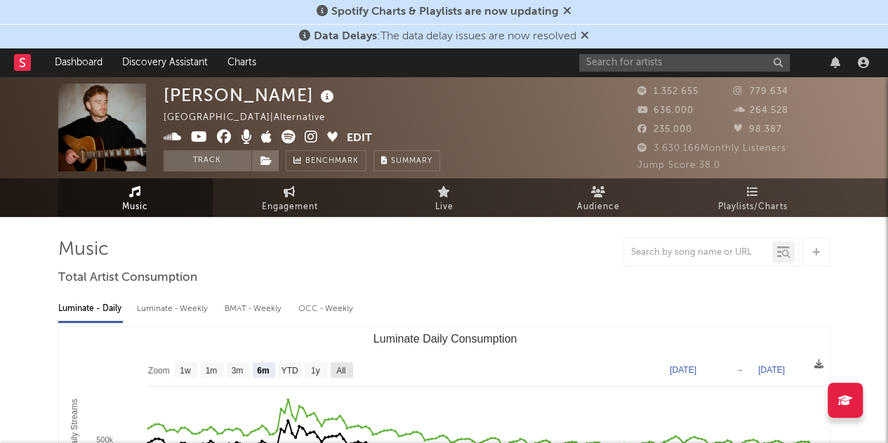
click at [347, 364] on rect "Luminate Daily Consumption" at bounding box center [342, 369] width 22 height 15
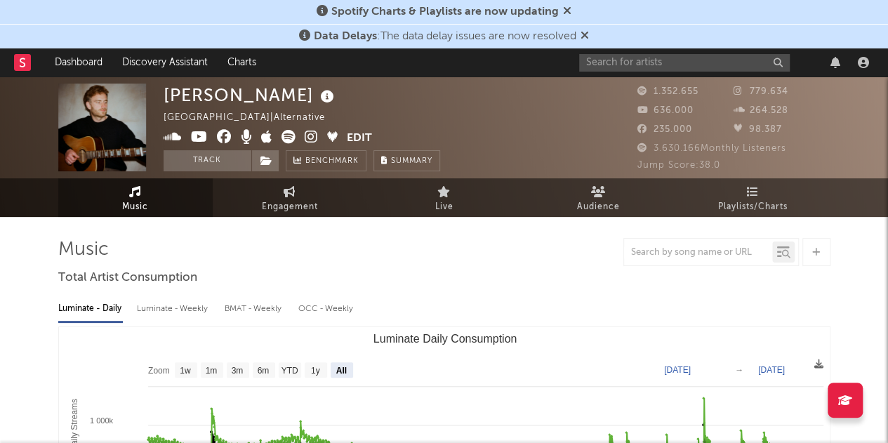
select select "All"
type input "[DATE]"
